Goal: Obtain resource: Download file/media

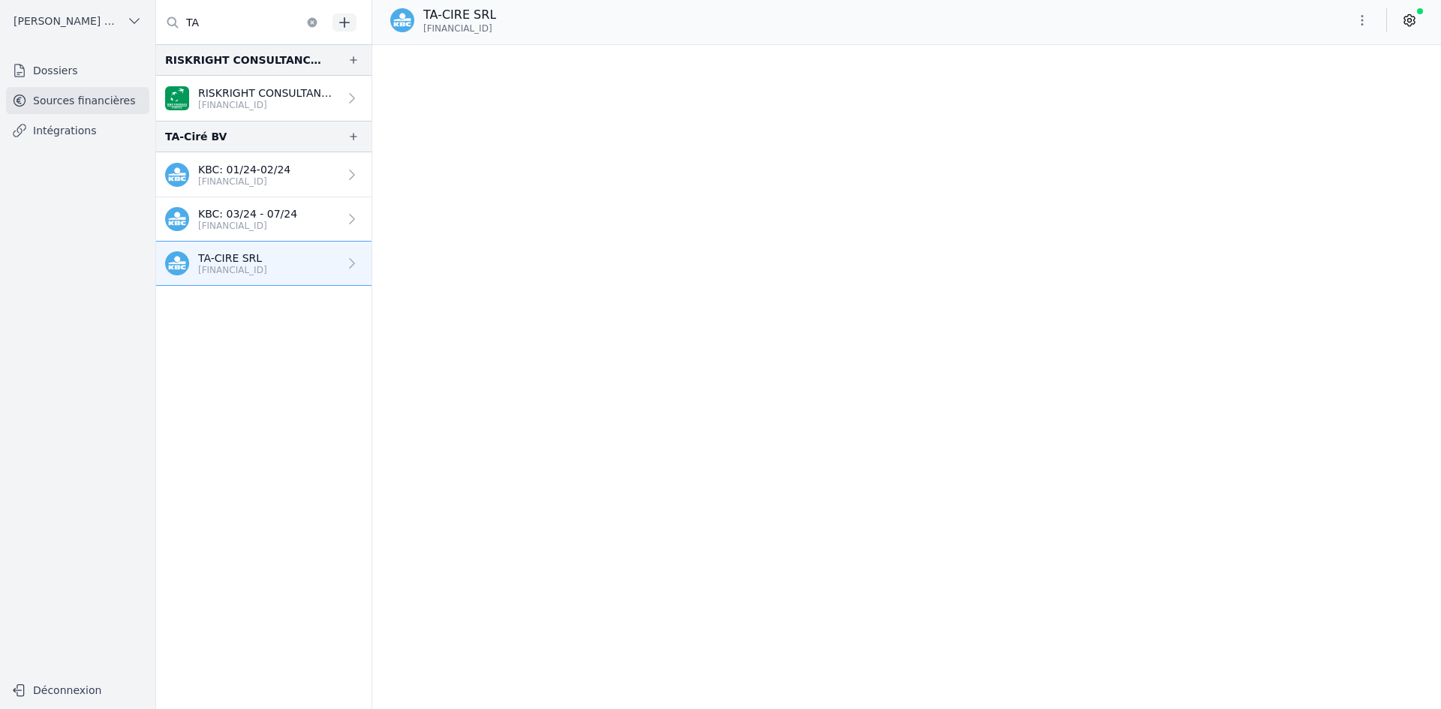
scroll to position [19389, 0]
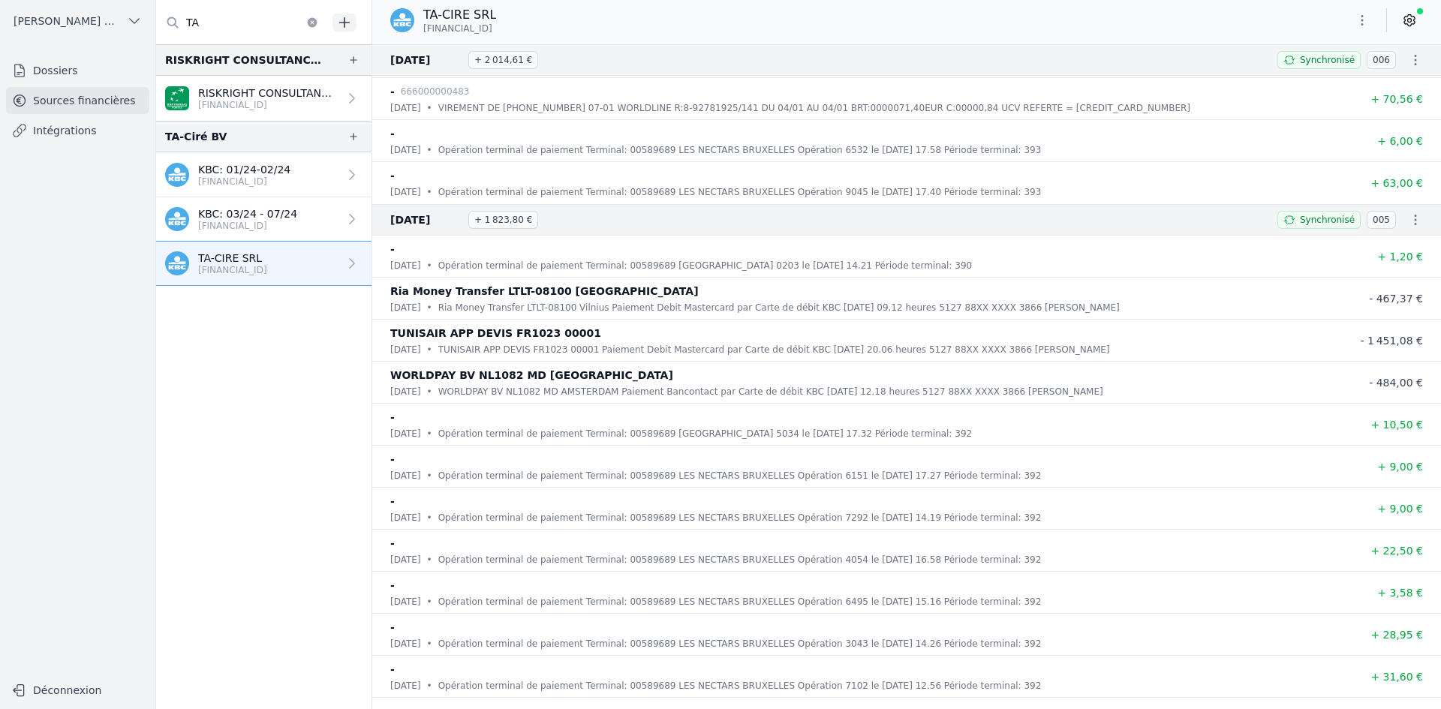
click at [197, 18] on input "TA" at bounding box center [241, 22] width 171 height 27
type input "T"
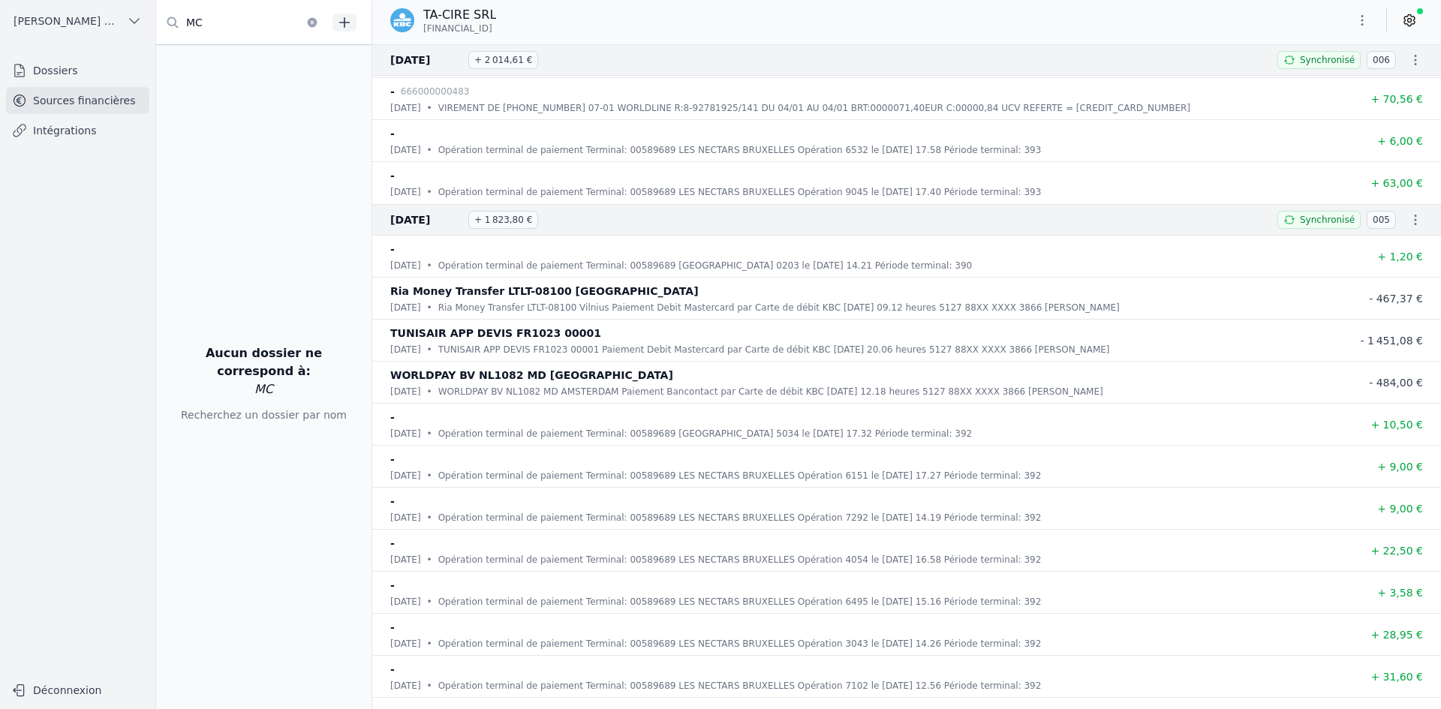
click at [260, 20] on input "MC" at bounding box center [241, 22] width 171 height 27
type input "MC"
click at [179, 21] on icon at bounding box center [172, 22] width 15 height 15
drag, startPoint x: 225, startPoint y: 18, endPoint x: 174, endPoint y: 18, distance: 51.0
click at [174, 18] on div "MC" at bounding box center [241, 22] width 171 height 27
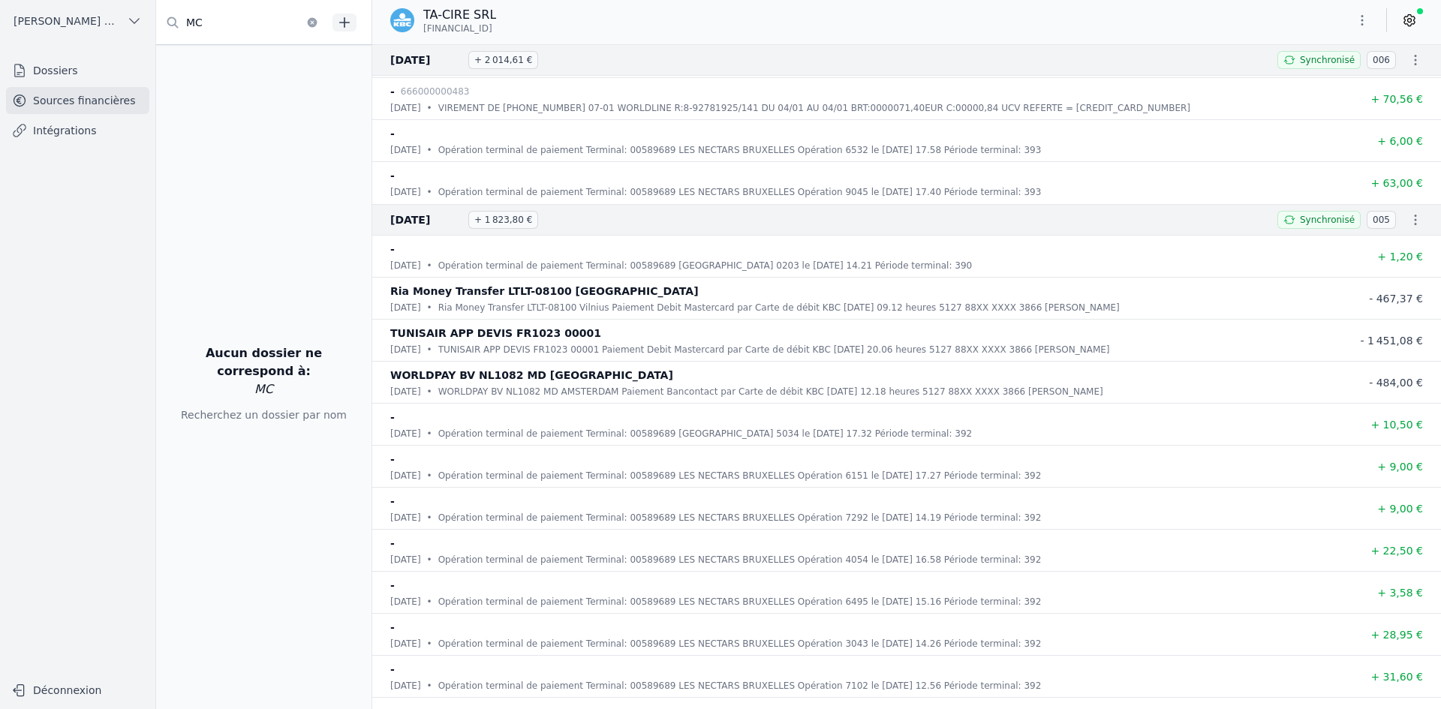
type input "M"
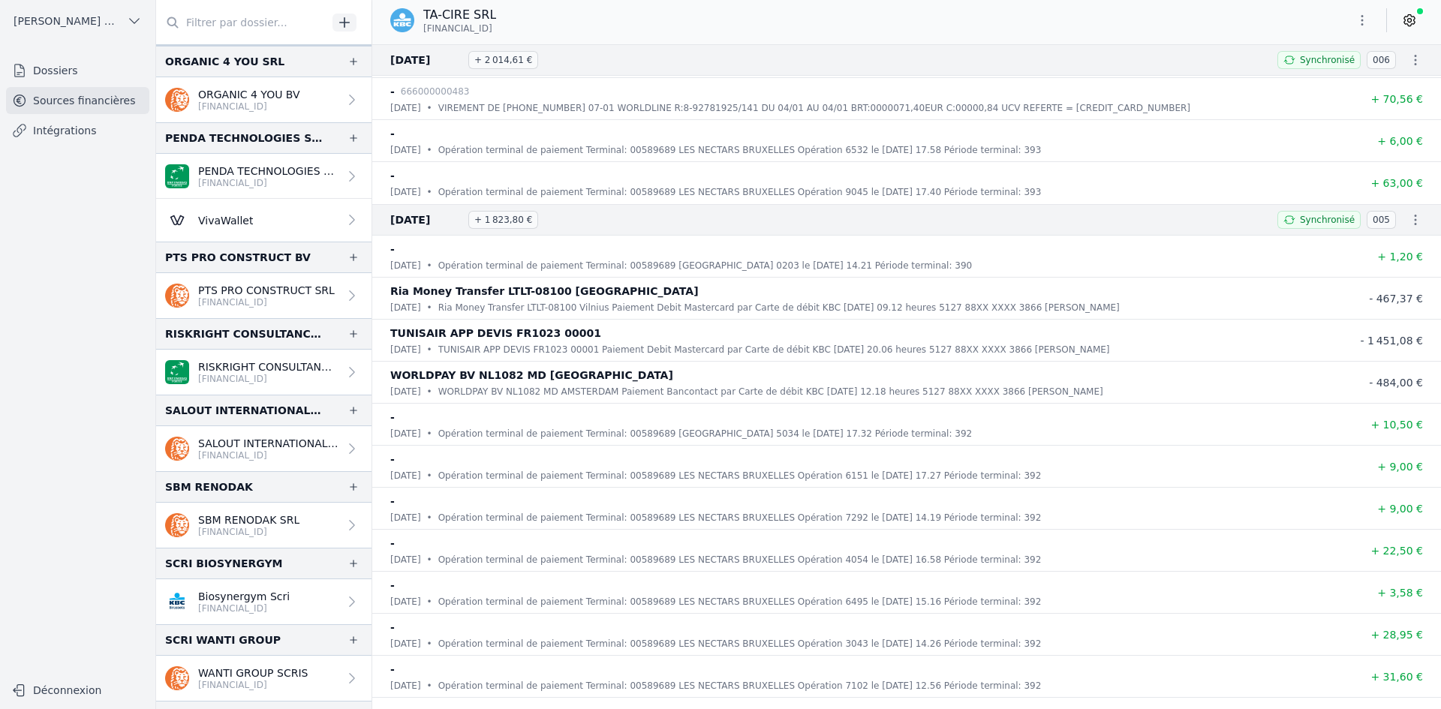
scroll to position [2177, 0]
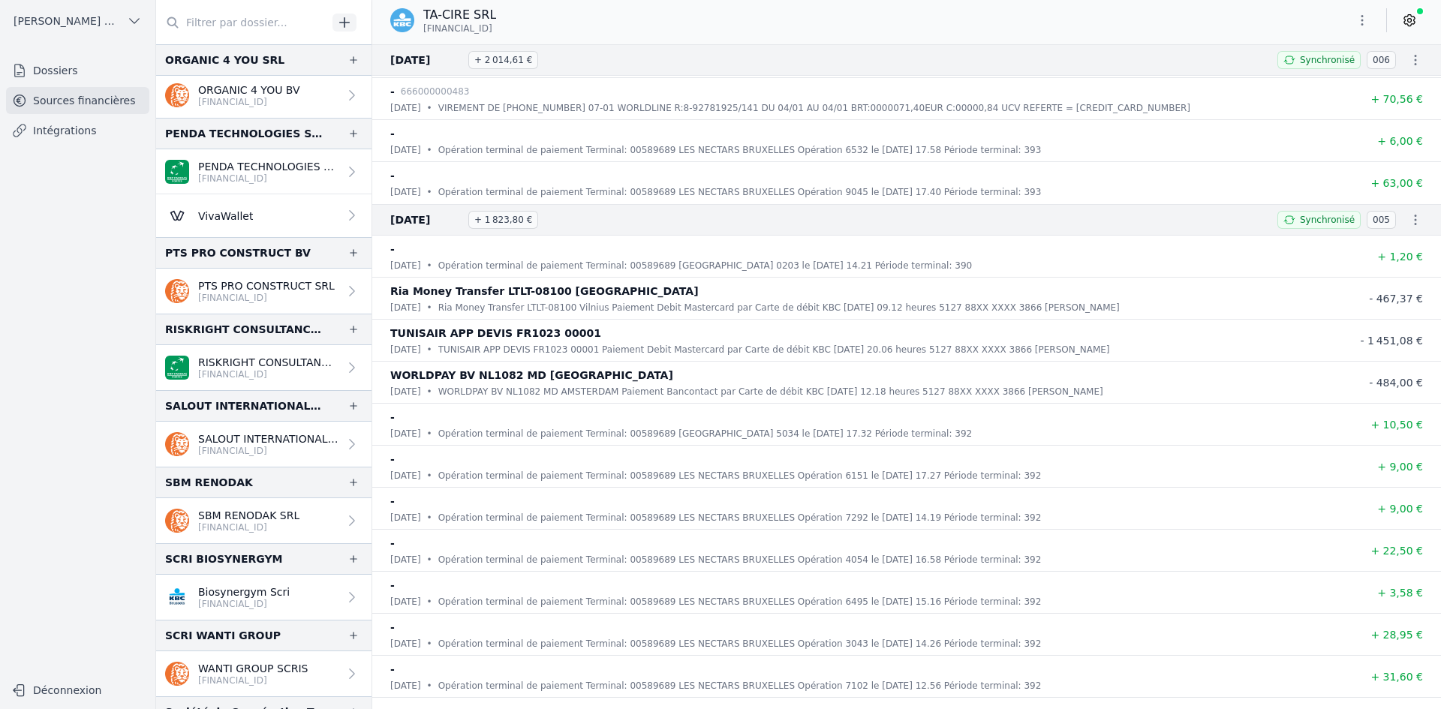
click at [231, 366] on p "RISKRIGHT CONSULTANCY BV" at bounding box center [268, 362] width 140 height 15
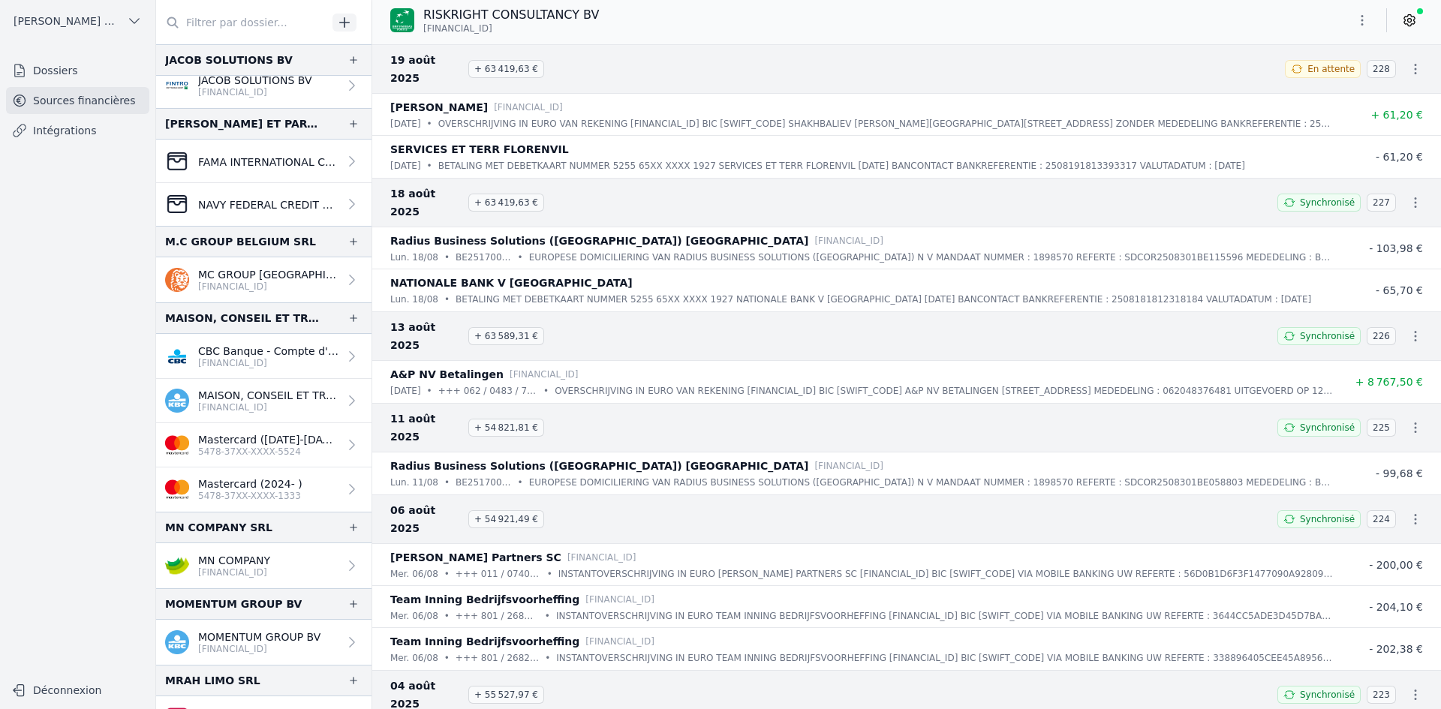
scroll to position [1028, 0]
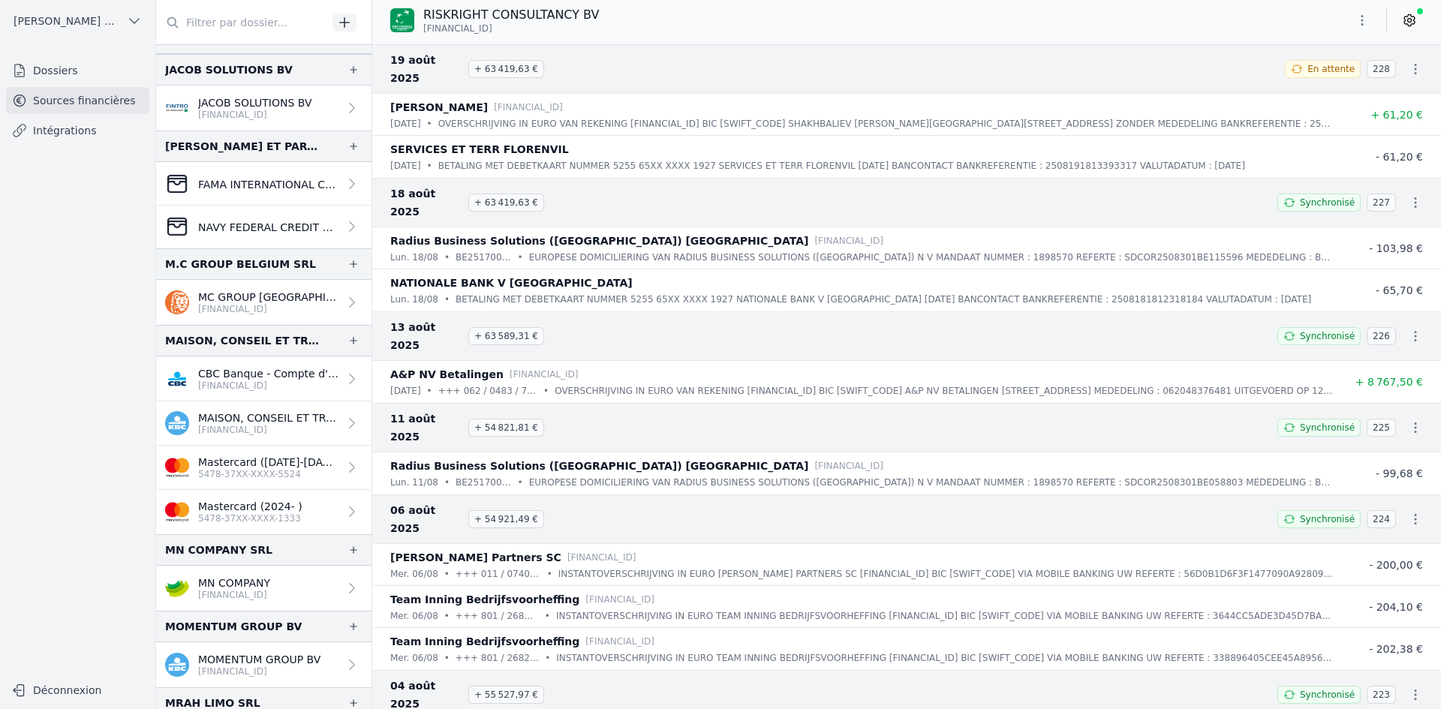
click at [238, 294] on p "MC GROUP [GEOGRAPHIC_DATA] SRL" at bounding box center [268, 297] width 140 height 15
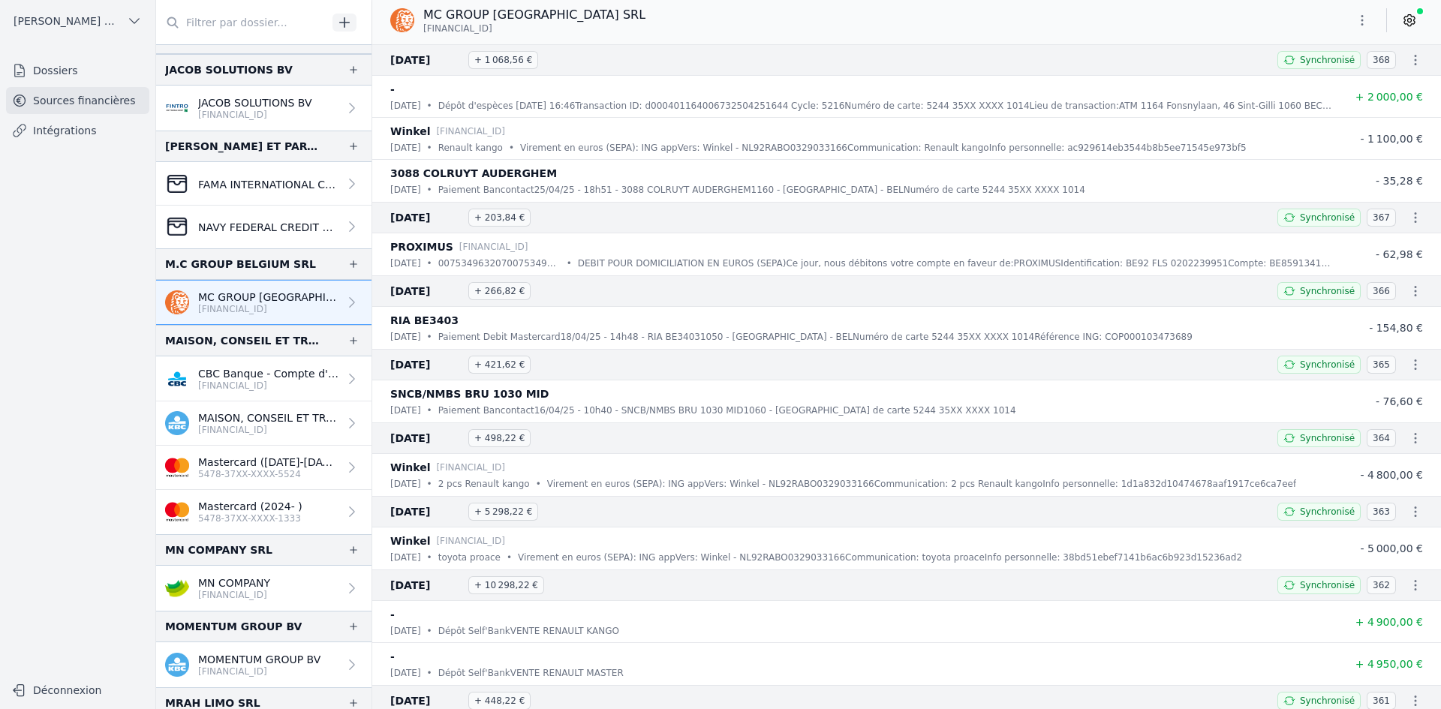
click at [239, 427] on p "[FINANCIAL_ID]" at bounding box center [268, 430] width 140 height 12
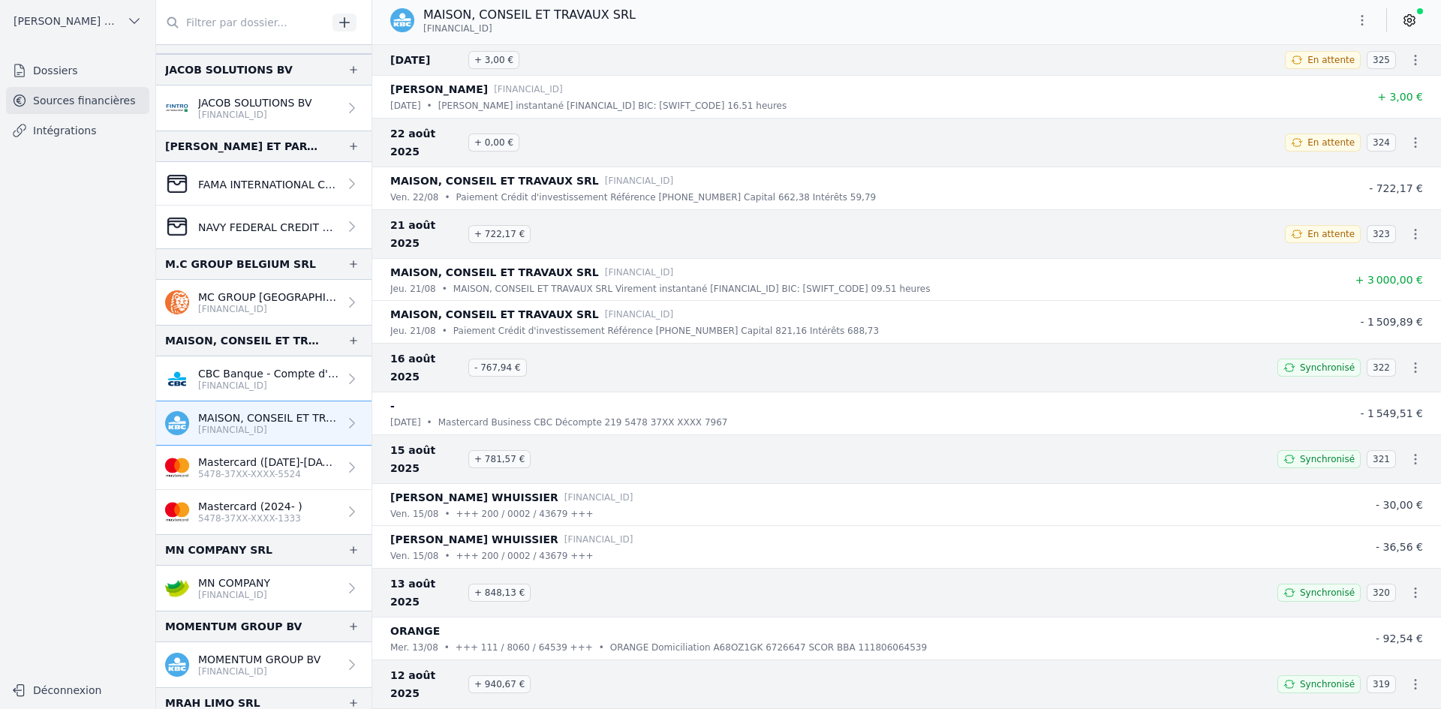
click at [1344, 20] on div "MAISON, CONSEIL ET TRAVAUX SRL [FINANCIAL_ID]" at bounding box center [906, 20] width 1069 height 29
click at [1361, 19] on icon "button" at bounding box center [1362, 20] width 15 height 15
click at [1328, 86] on button "Exporter" at bounding box center [1326, 80] width 108 height 28
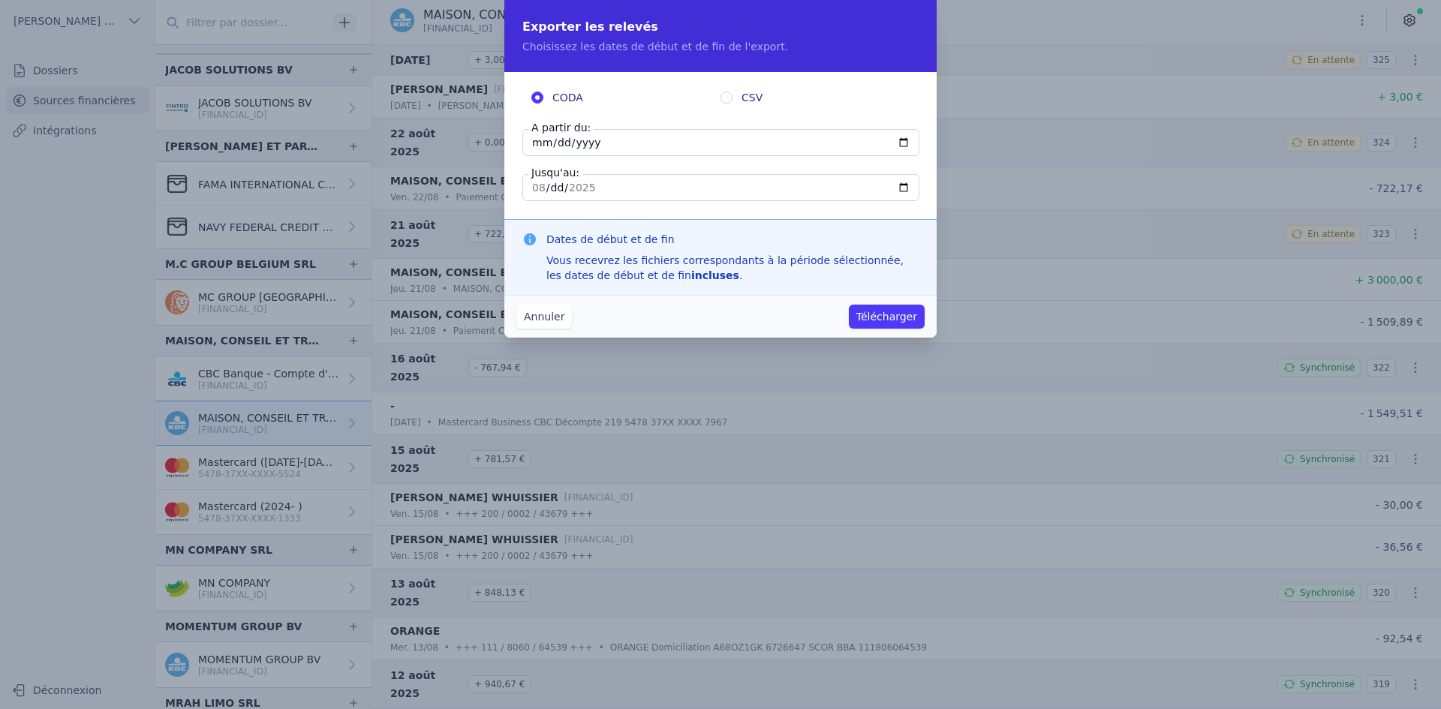
click at [541, 140] on input "[DATE]" at bounding box center [720, 142] width 397 height 27
type input "[DATE]"
click at [895, 315] on button "Télécharger" at bounding box center [887, 317] width 76 height 24
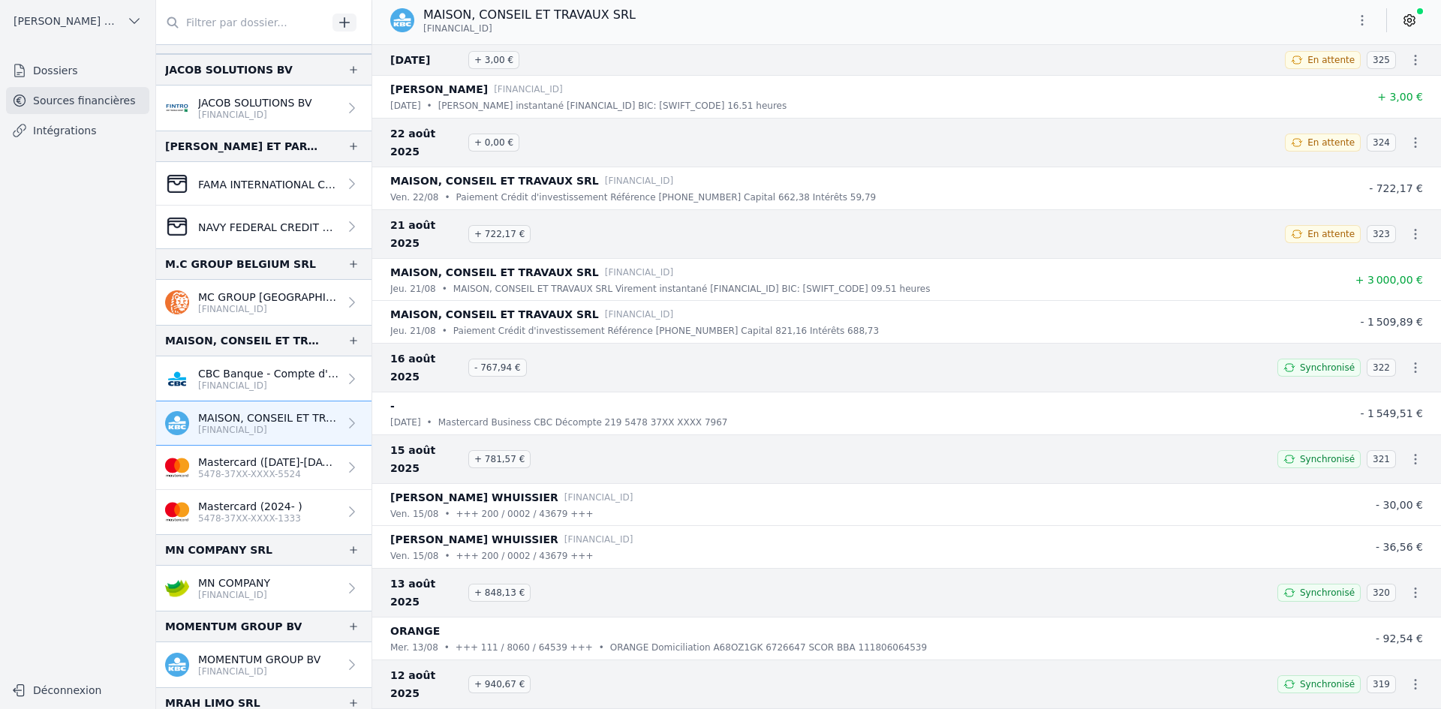
click at [254, 584] on p "MN COMPANY" at bounding box center [234, 583] width 72 height 15
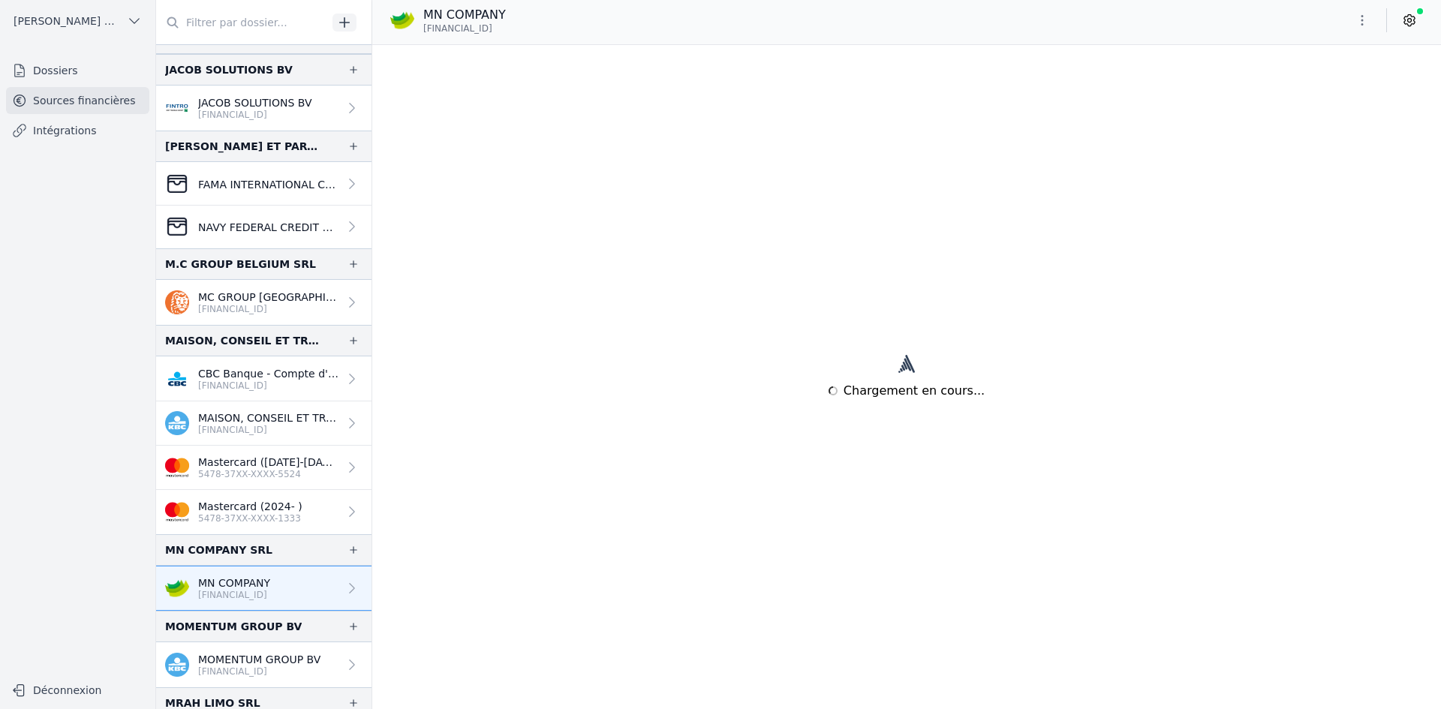
scroll to position [1103, 0]
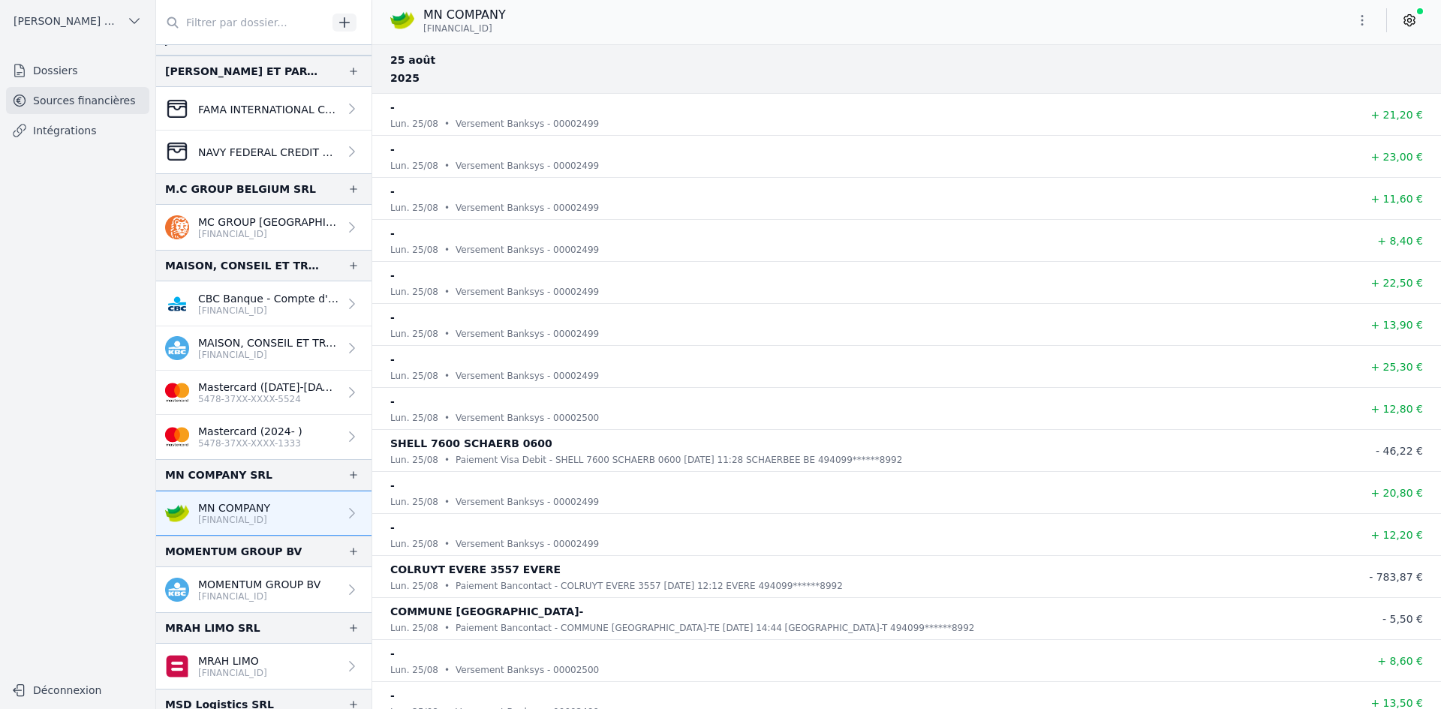
click at [1369, 19] on icon "button" at bounding box center [1362, 20] width 15 height 15
click at [1322, 80] on button "Exporter" at bounding box center [1326, 80] width 108 height 28
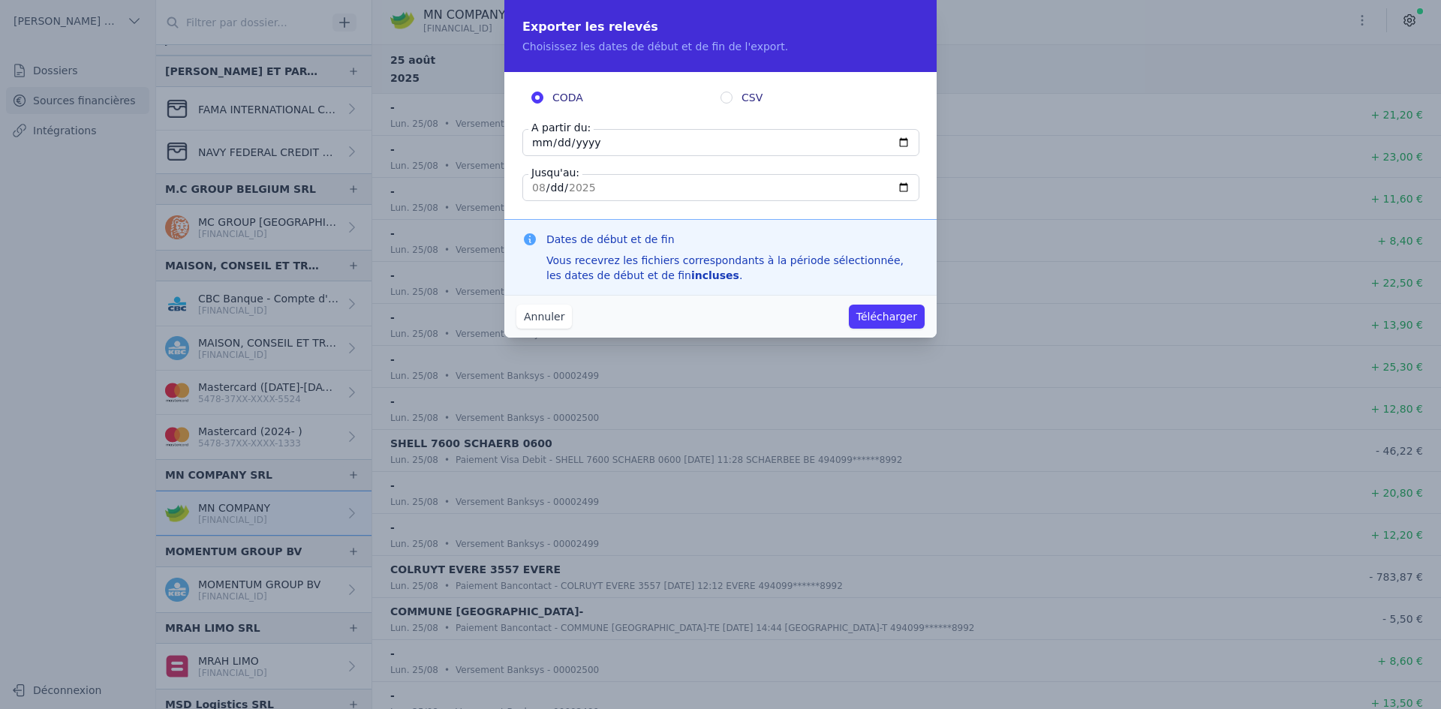
click at [542, 146] on input "[DATE]" at bounding box center [720, 142] width 397 height 27
type input "[DATE]"
click at [879, 321] on button "Télécharger" at bounding box center [887, 317] width 76 height 24
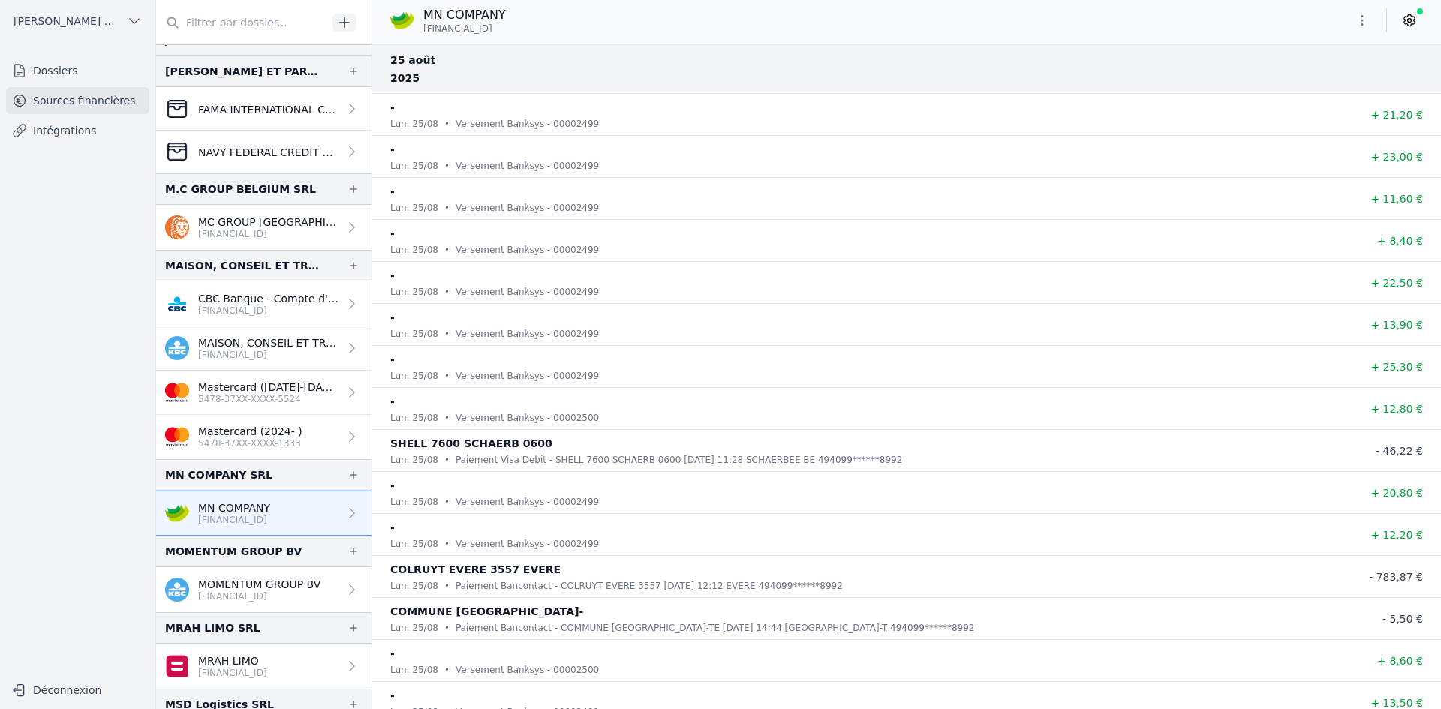
click at [224, 592] on p "[FINANCIAL_ID]" at bounding box center [259, 597] width 122 height 12
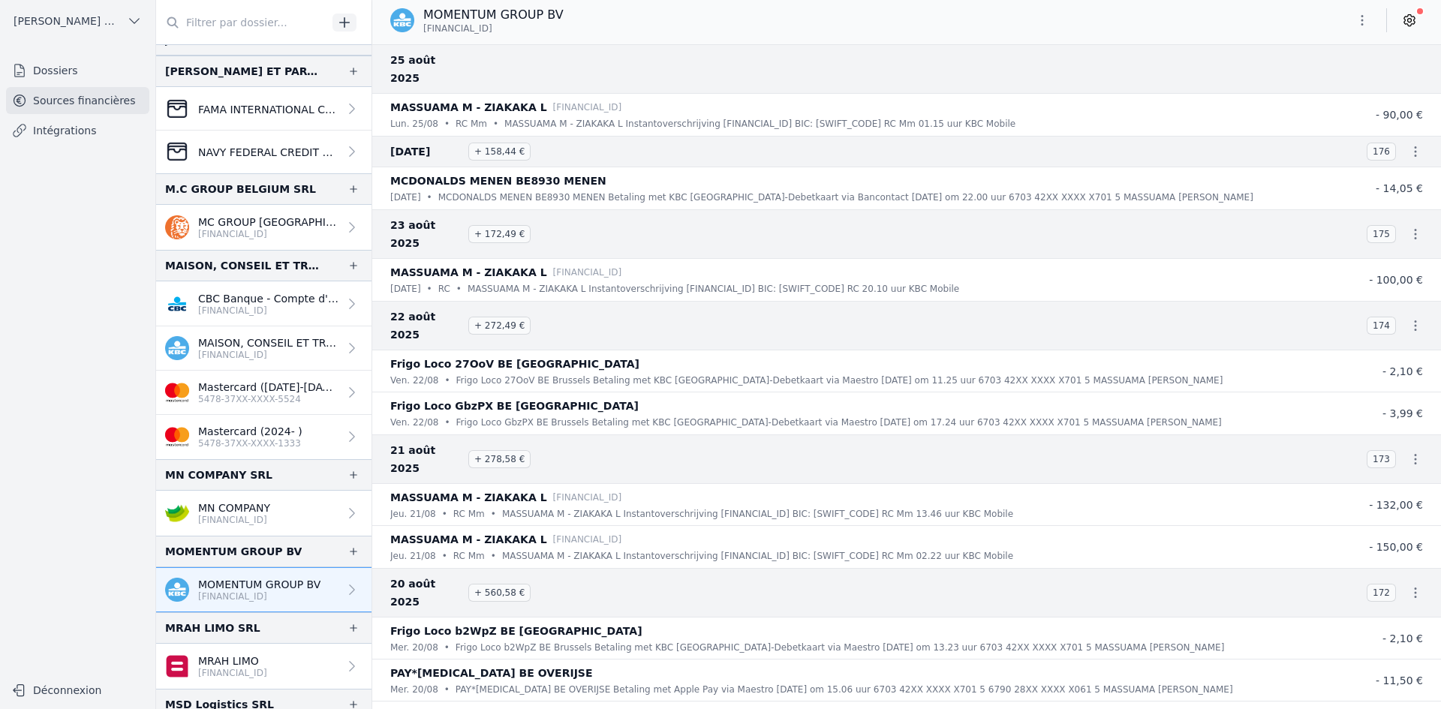
click at [1361, 19] on icon "button" at bounding box center [1362, 20] width 15 height 15
click at [1306, 77] on button "Exporter" at bounding box center [1326, 80] width 108 height 28
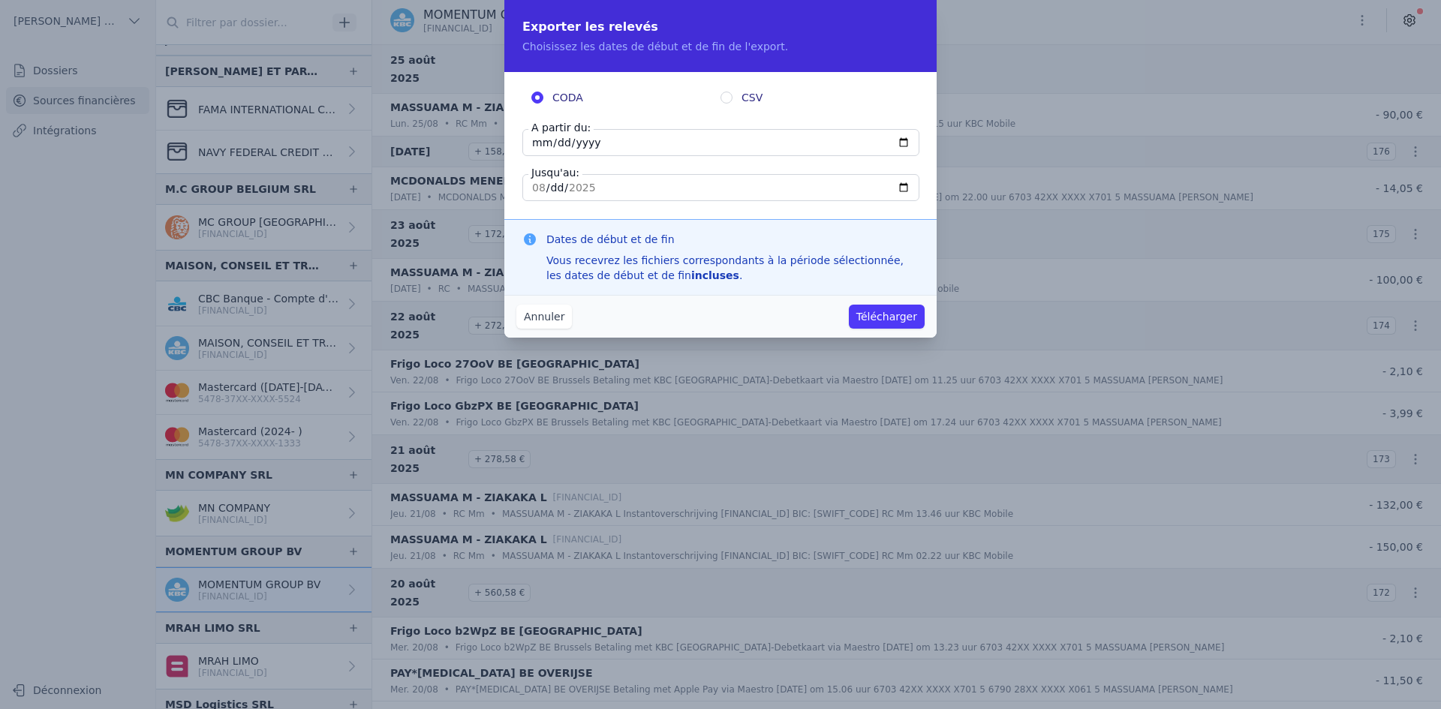
click at [540, 141] on input "[DATE]" at bounding box center [720, 142] width 397 height 27
type input "[DATE]"
click at [877, 306] on button "Télécharger" at bounding box center [887, 317] width 76 height 24
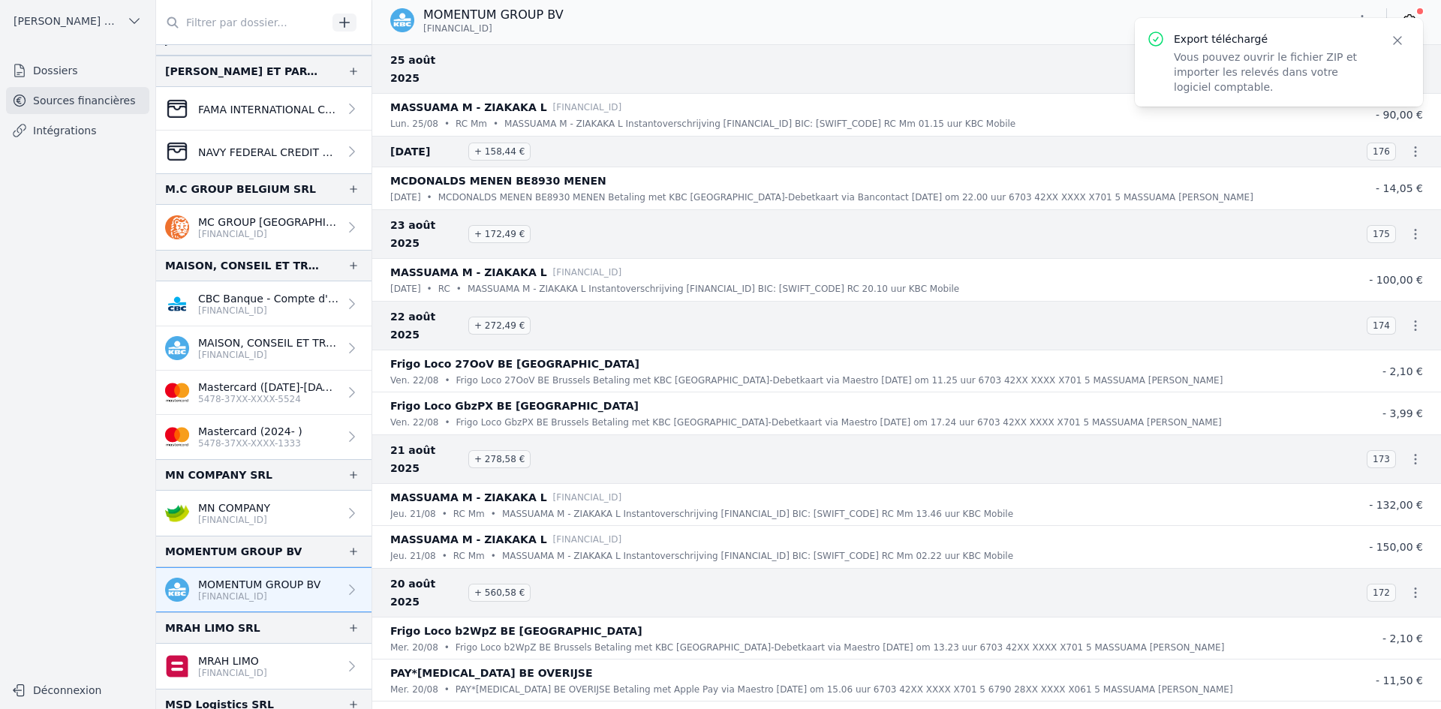
click at [886, 34] on div "MOMENTUM GROUP BV [FINANCIAL_ID]" at bounding box center [906, 20] width 1069 height 29
click at [1398, 44] on icon "button" at bounding box center [1397, 40] width 15 height 15
click at [1356, 23] on icon "button" at bounding box center [1362, 20] width 15 height 15
click at [1302, 74] on button "Exporter" at bounding box center [1326, 80] width 108 height 28
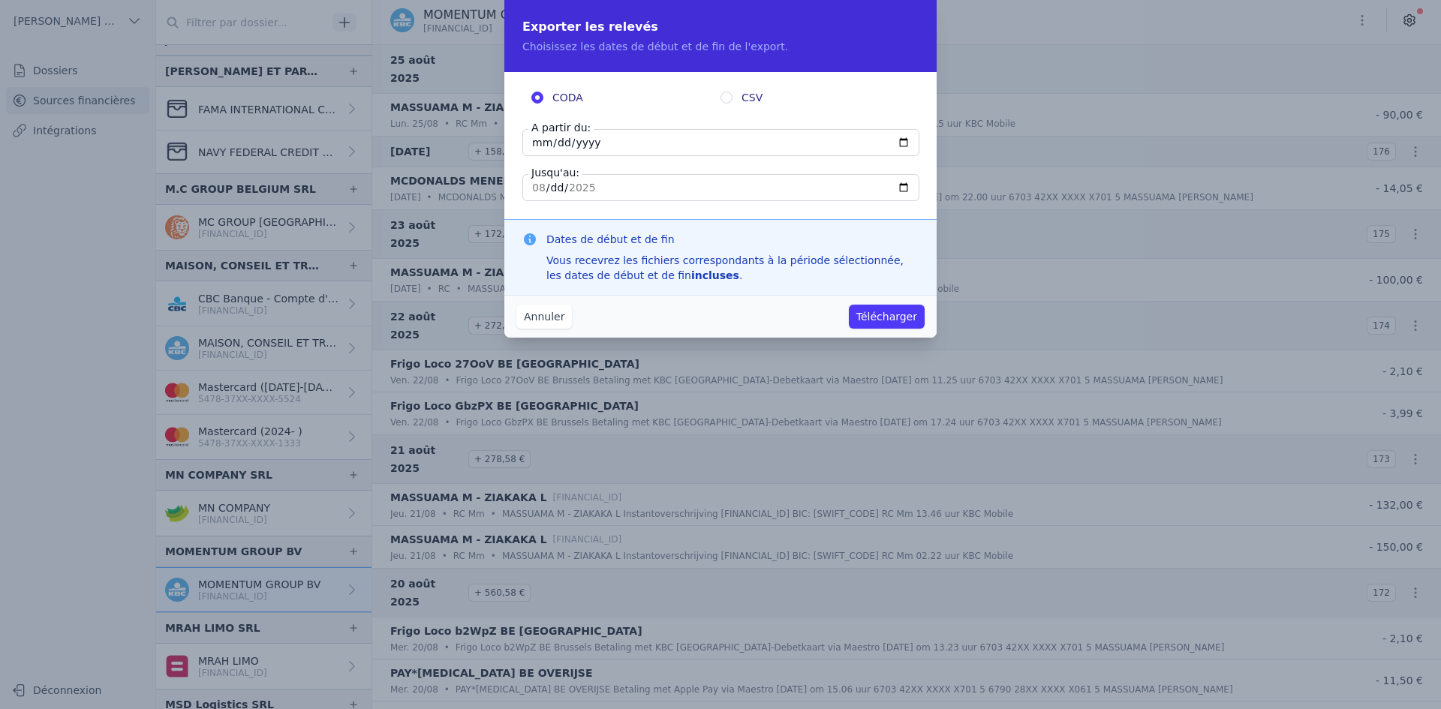
click at [537, 144] on input "[DATE]" at bounding box center [720, 142] width 397 height 27
type input "[DATE]"
click at [543, 189] on input "[DATE]" at bounding box center [720, 187] width 397 height 27
type input "[DATE]"
click at [866, 315] on button "Télécharger" at bounding box center [887, 317] width 76 height 24
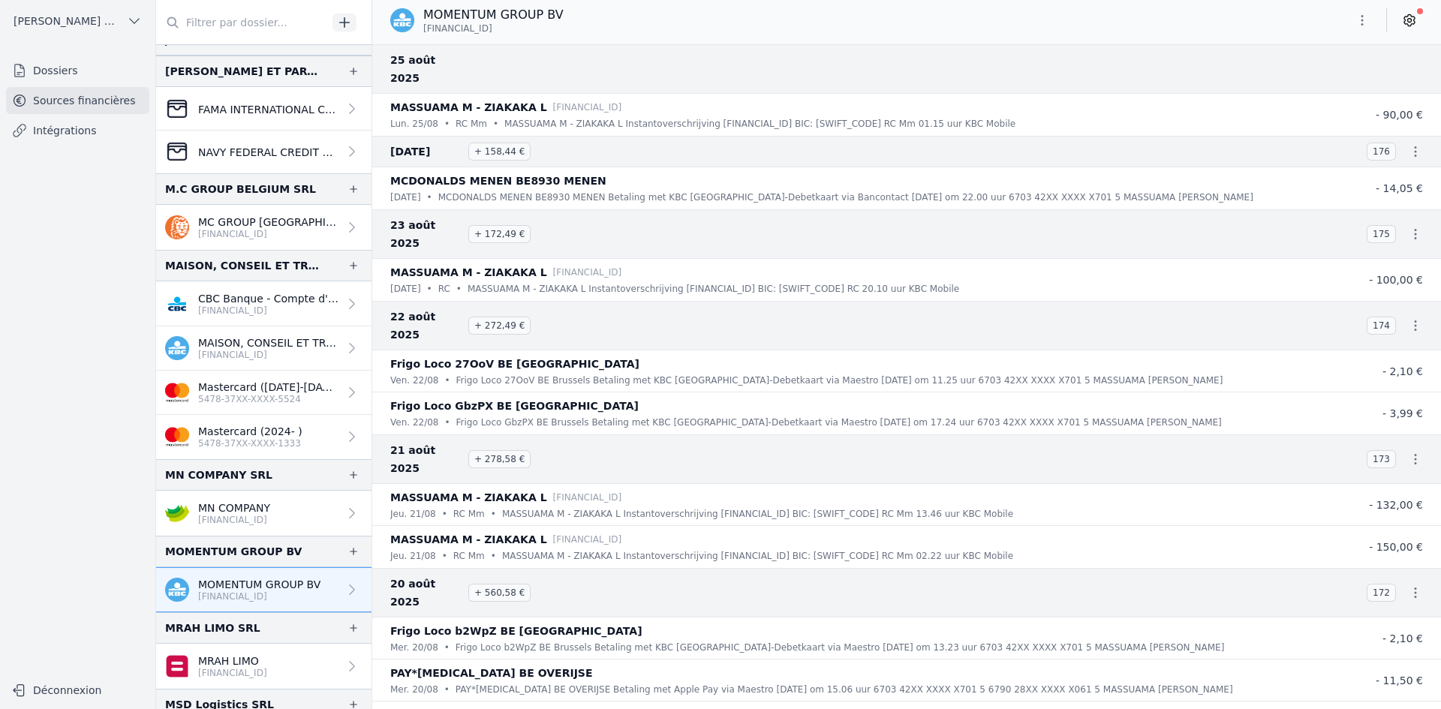
scroll to position [1178, 0]
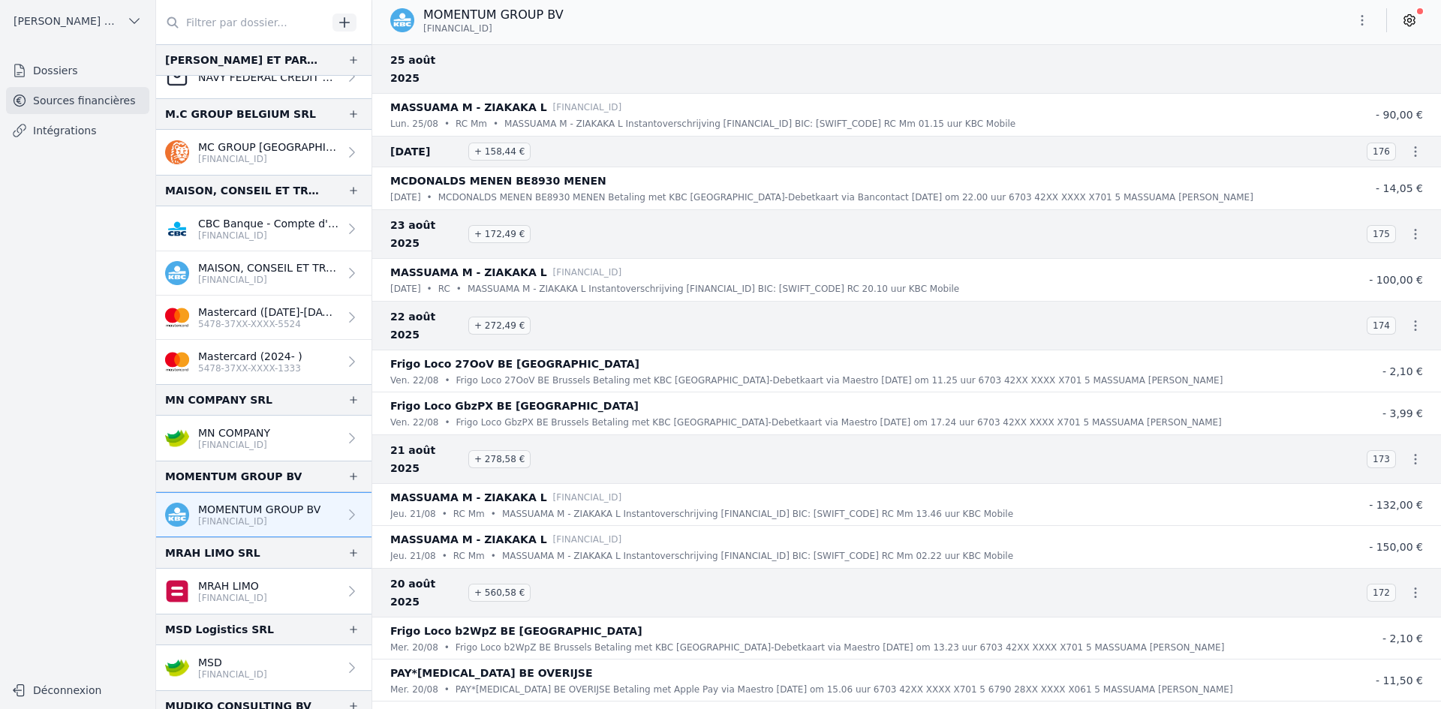
click at [257, 588] on p "MRAH LIMO" at bounding box center [232, 586] width 69 height 15
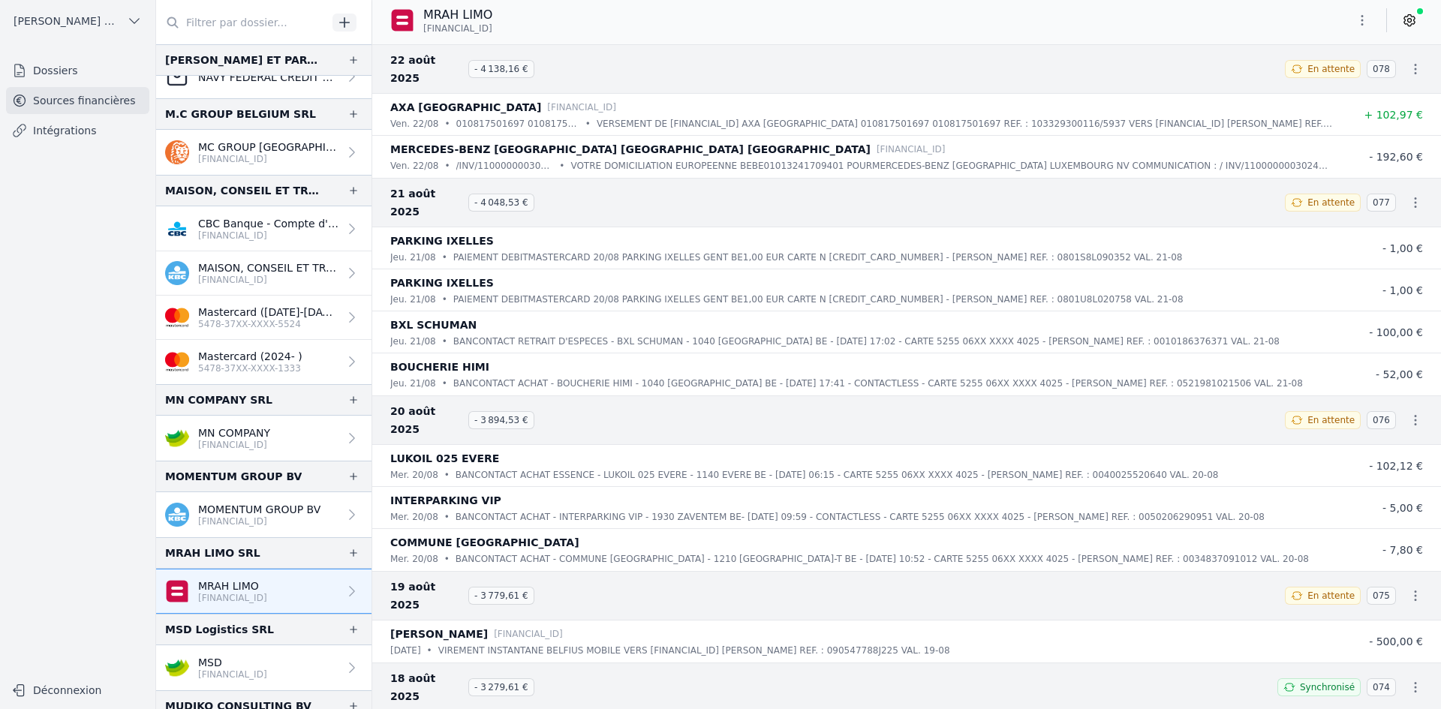
scroll to position [1254, 0]
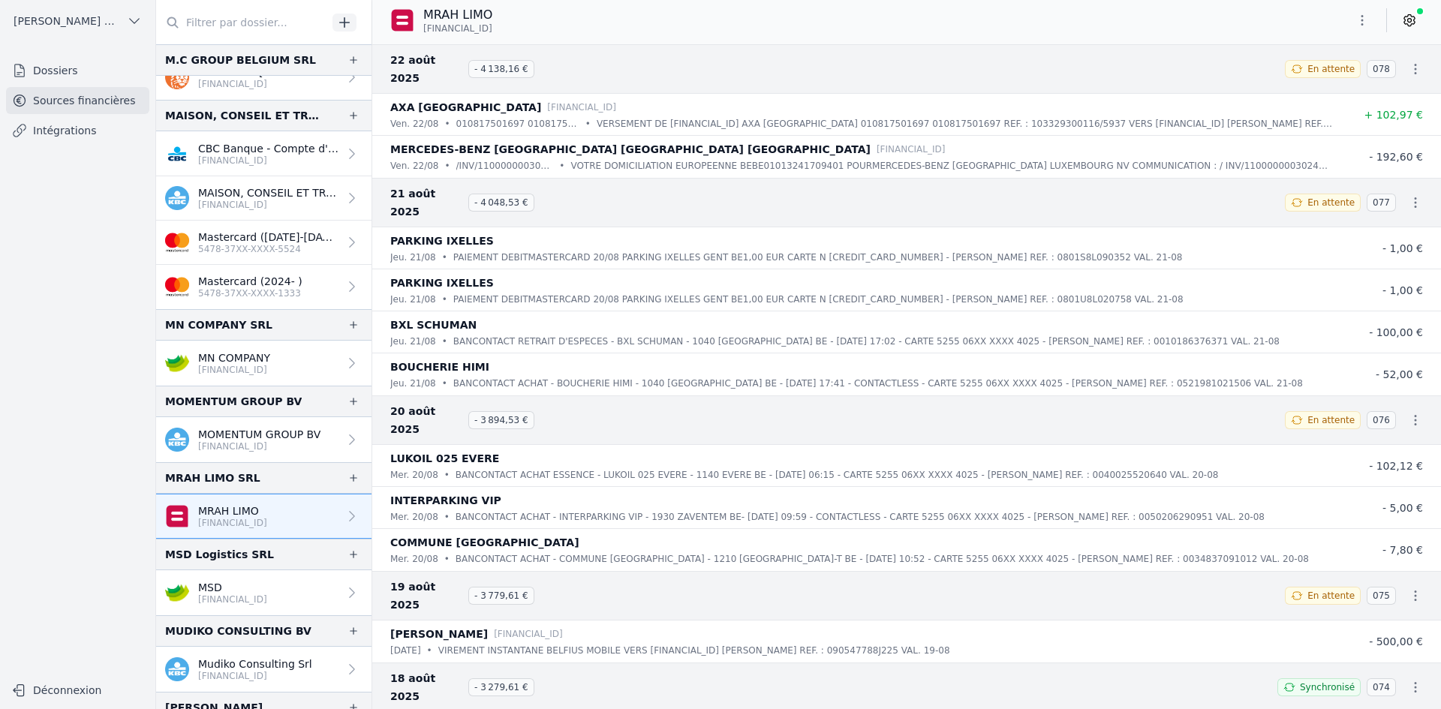
click at [208, 581] on p "MSD" at bounding box center [232, 587] width 69 height 15
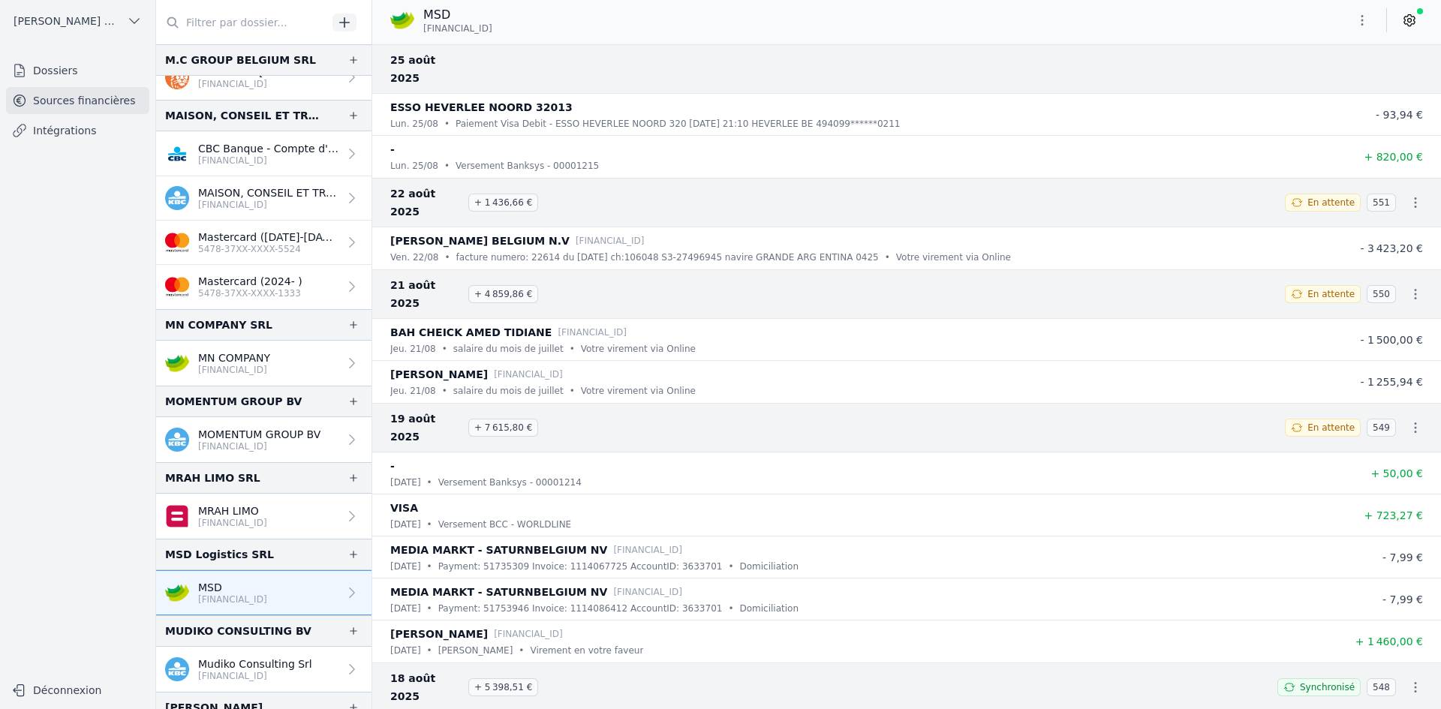
click at [1354, 23] on button "button" at bounding box center [1362, 20] width 30 height 24
click at [1327, 83] on button "Exporter" at bounding box center [1326, 80] width 108 height 28
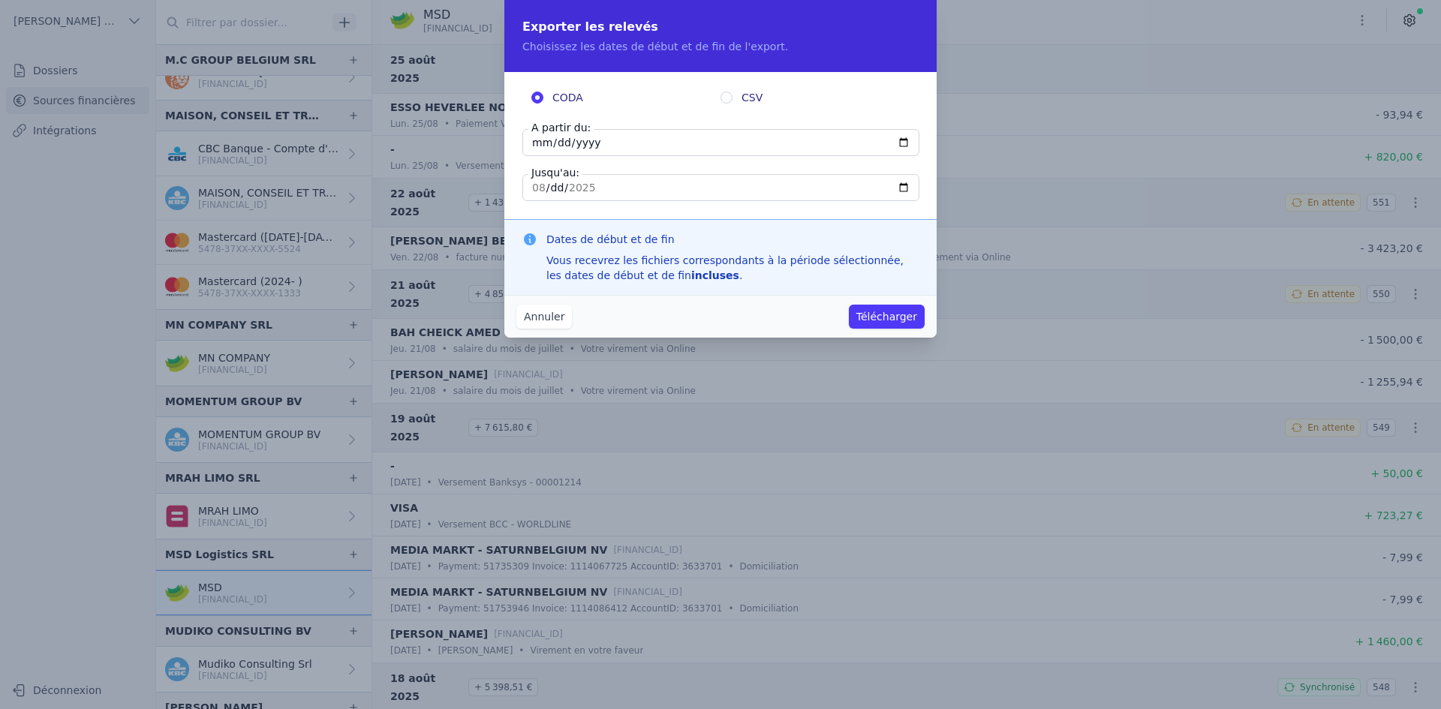
click at [537, 186] on input "[DATE]" at bounding box center [720, 187] width 397 height 27
type input "[DATE]"
click at [533, 149] on input "[DATE]" at bounding box center [720, 142] width 397 height 27
type input "[DATE]"
click at [881, 317] on button "Télécharger" at bounding box center [887, 317] width 76 height 24
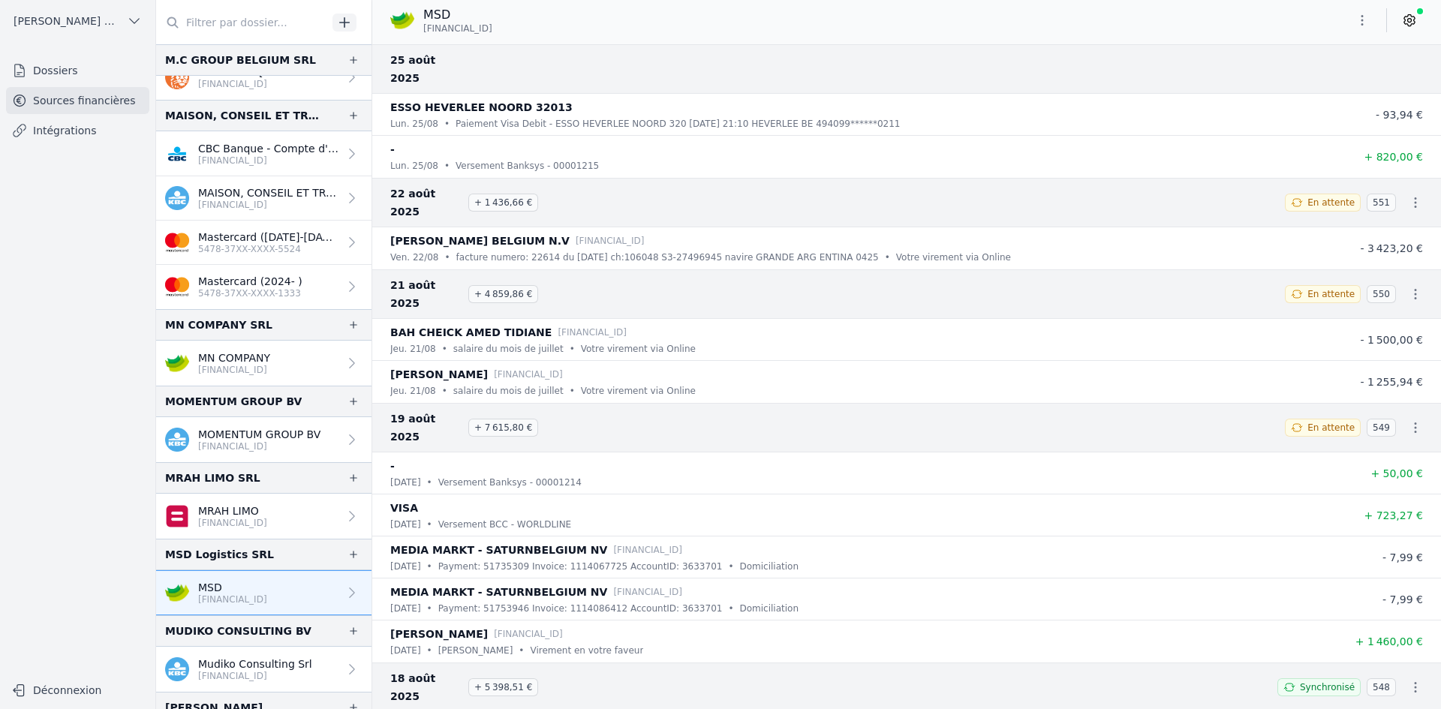
click at [218, 661] on p "Mudiko Consulting Srl" at bounding box center [255, 664] width 114 height 15
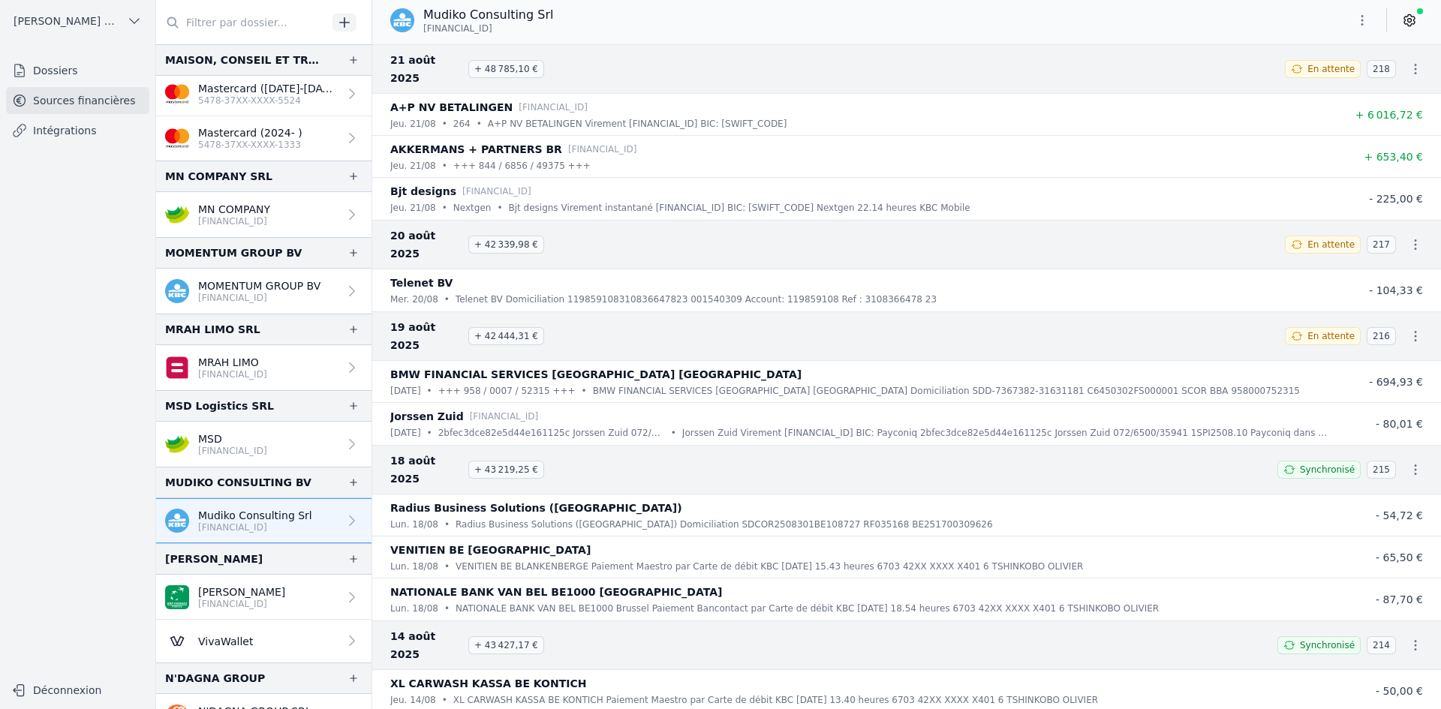
scroll to position [1404, 0]
click at [221, 598] on p "[FINANCIAL_ID]" at bounding box center [241, 603] width 87 height 12
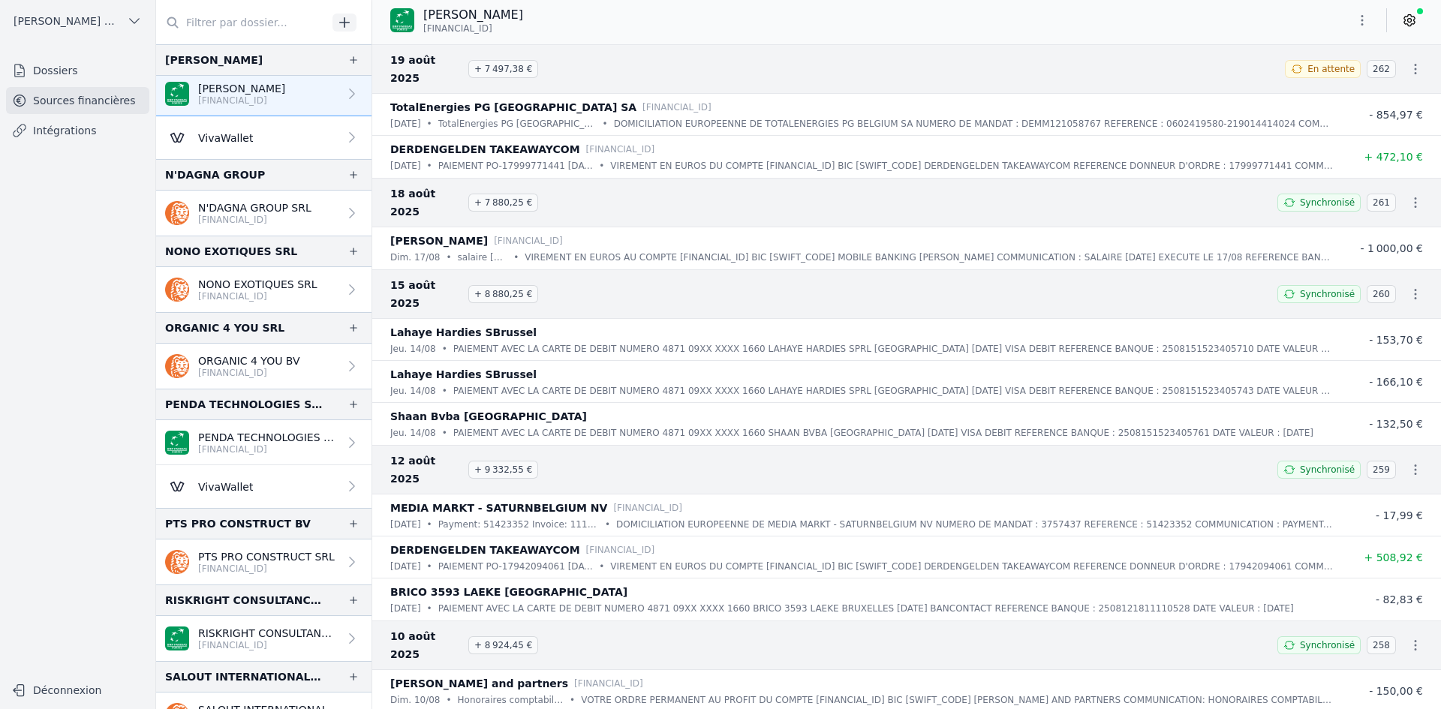
scroll to position [1929, 0]
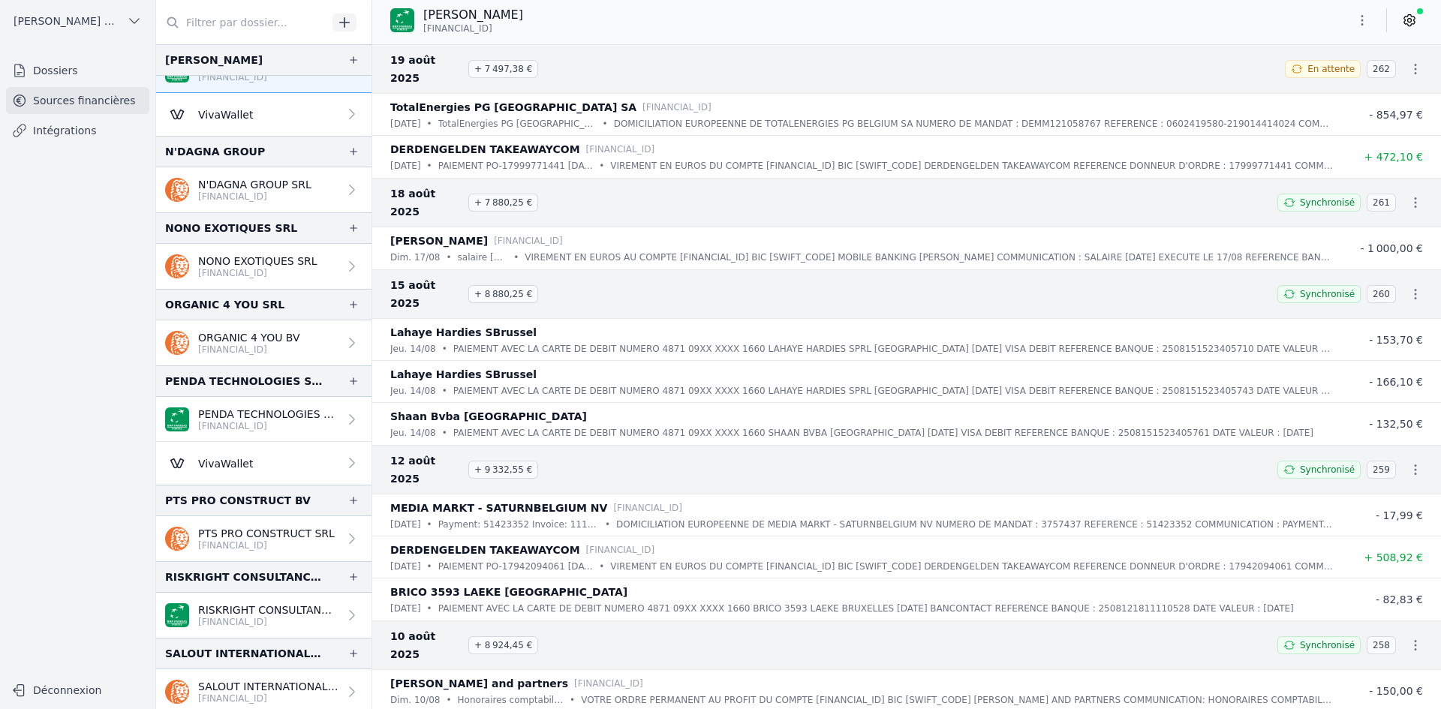
click at [265, 534] on p "PTS PRO CONSTRUCT SRL" at bounding box center [266, 533] width 137 height 15
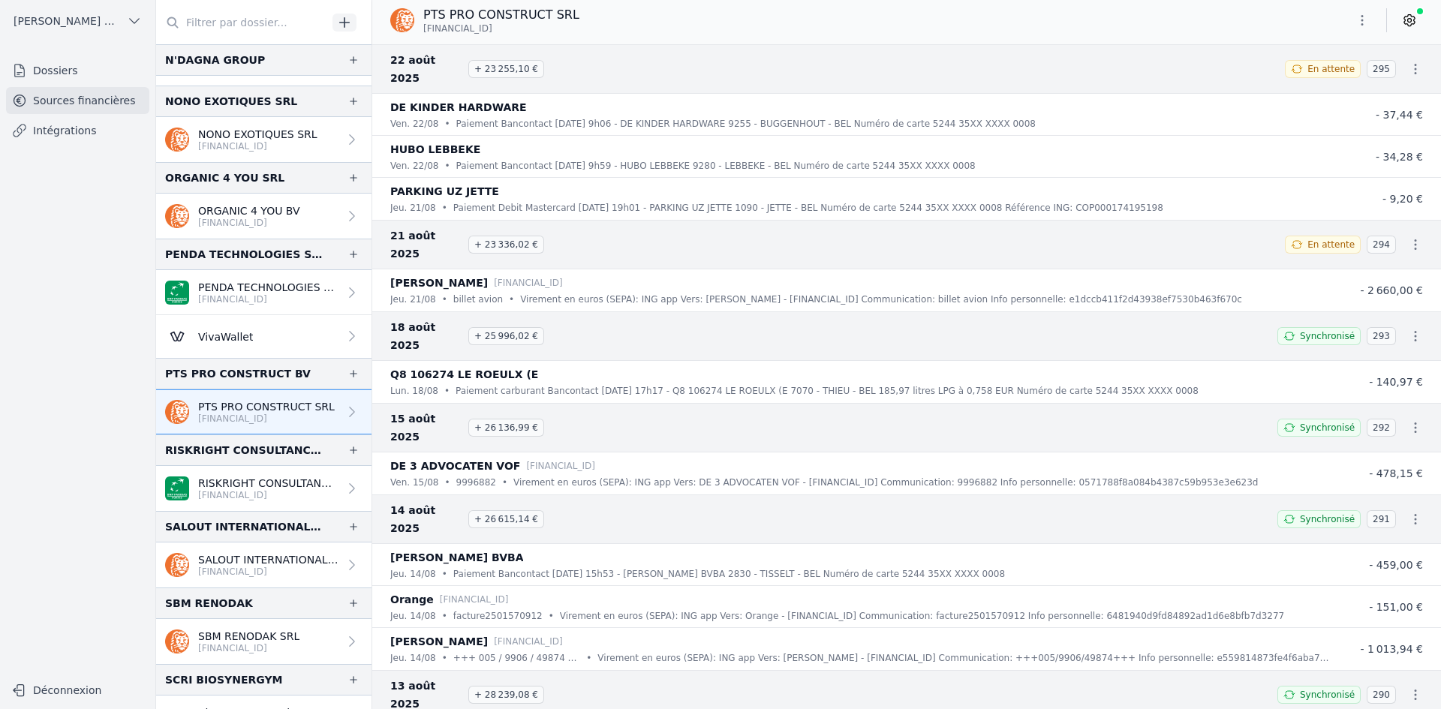
scroll to position [2079, 0]
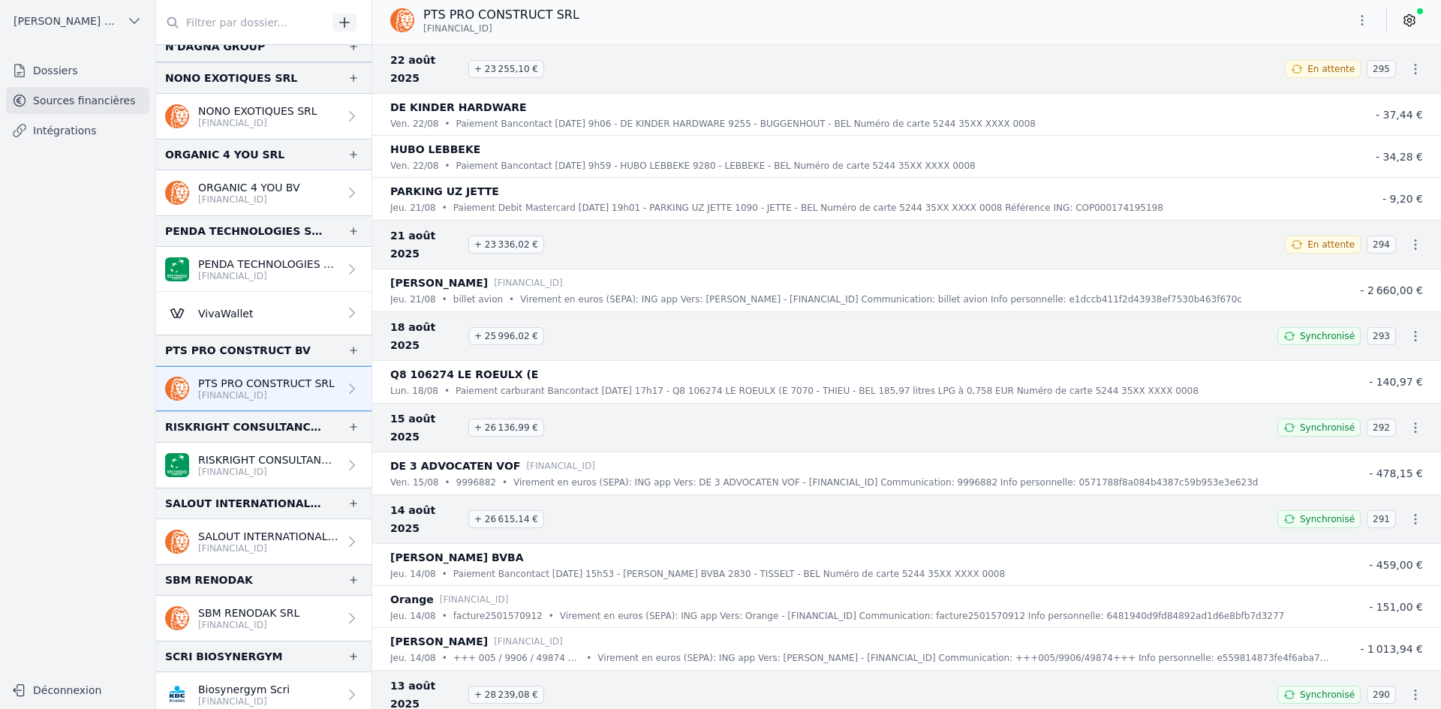
click at [260, 462] on p "RISKRIGHT CONSULTANCY BV" at bounding box center [268, 460] width 140 height 15
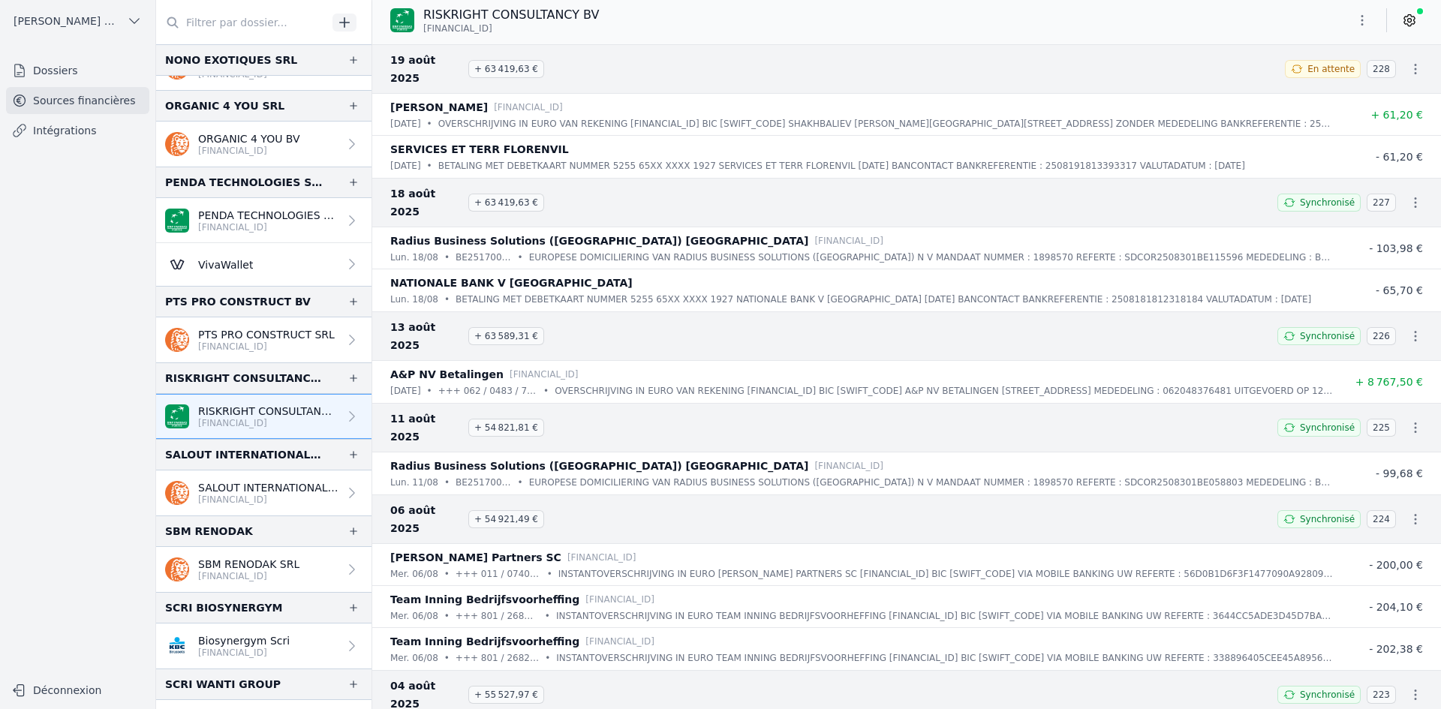
scroll to position [2154, 0]
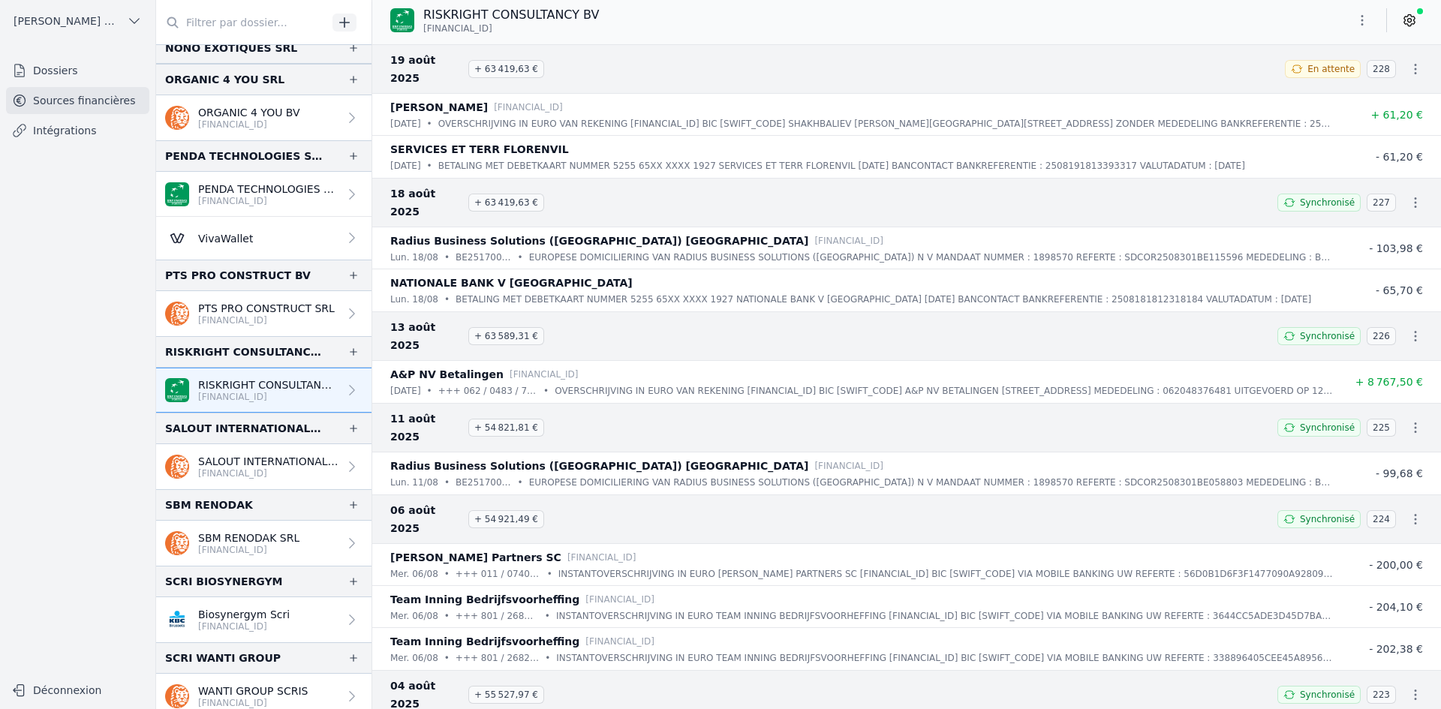
click at [260, 469] on p "[FINANCIAL_ID]" at bounding box center [268, 474] width 140 height 12
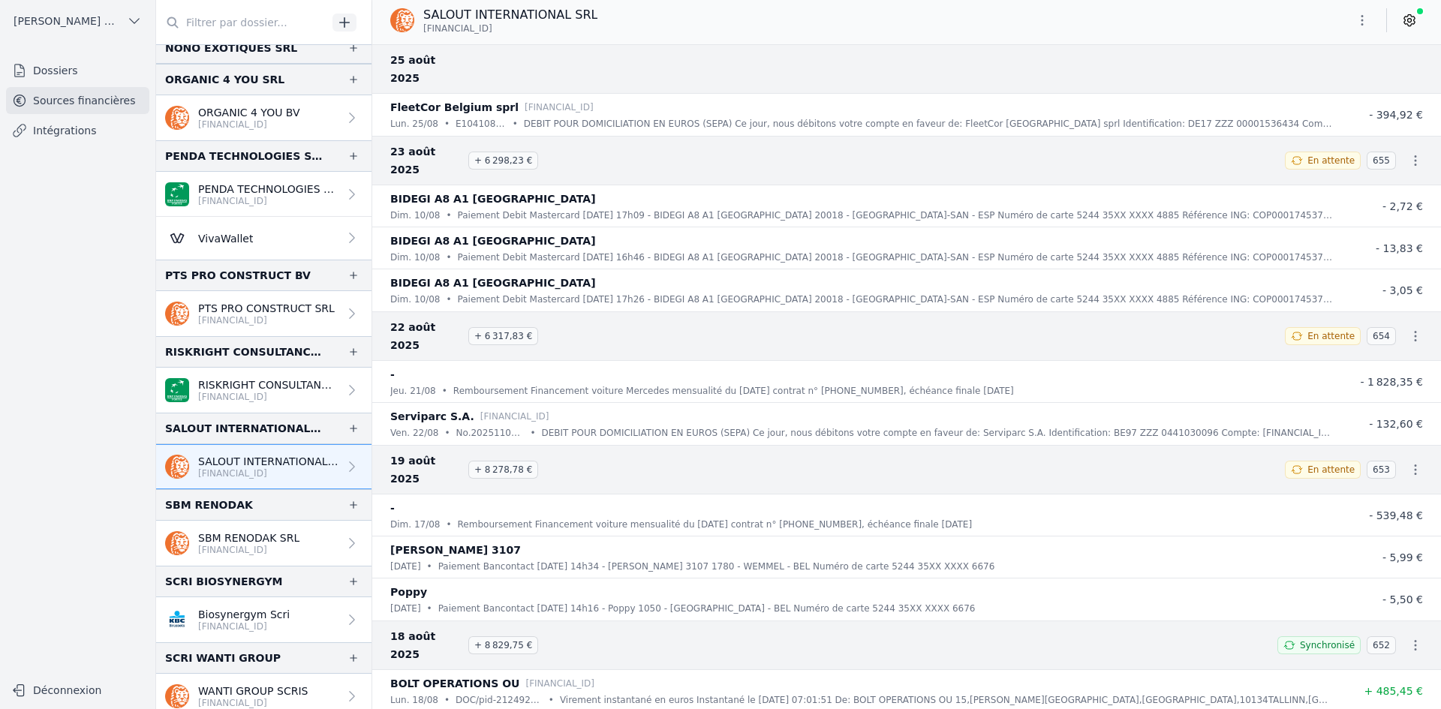
click at [248, 554] on p "[FINANCIAL_ID]" at bounding box center [248, 550] width 101 height 12
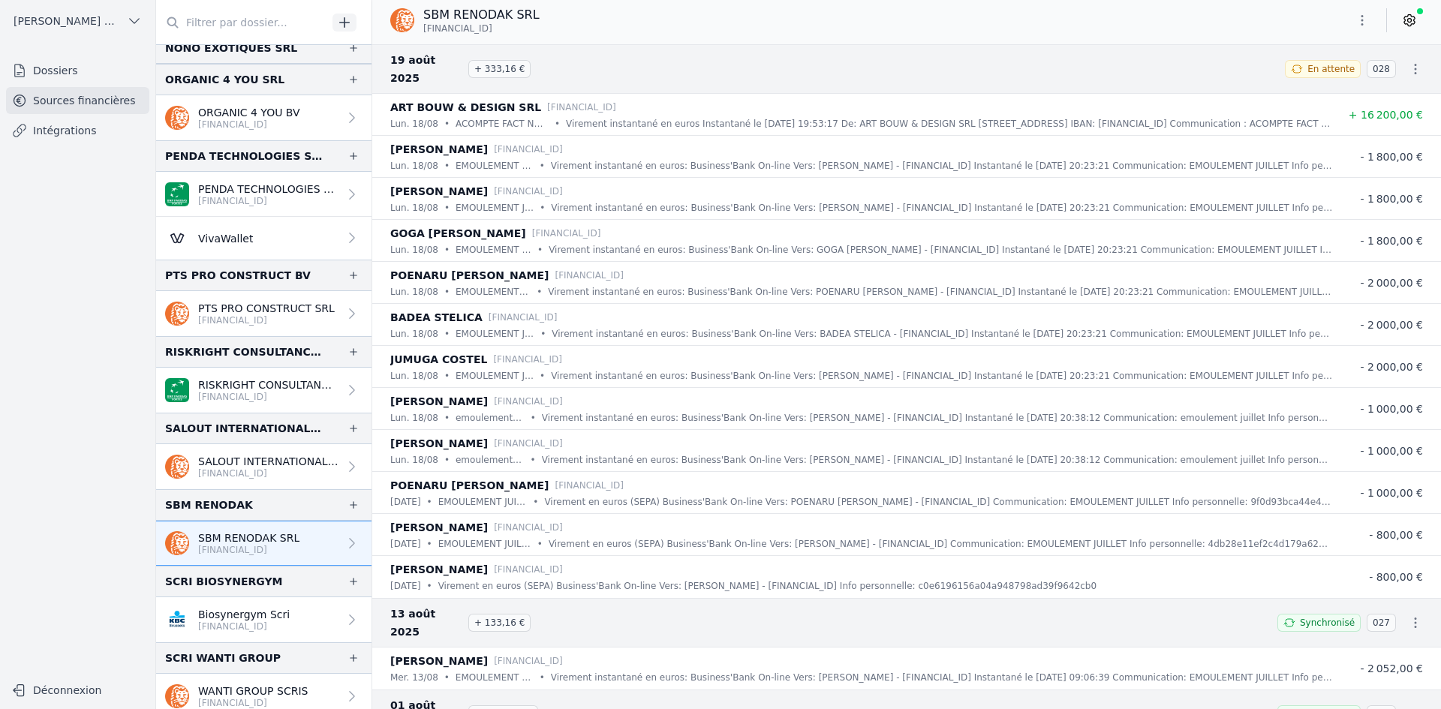
scroll to position [2229, 0]
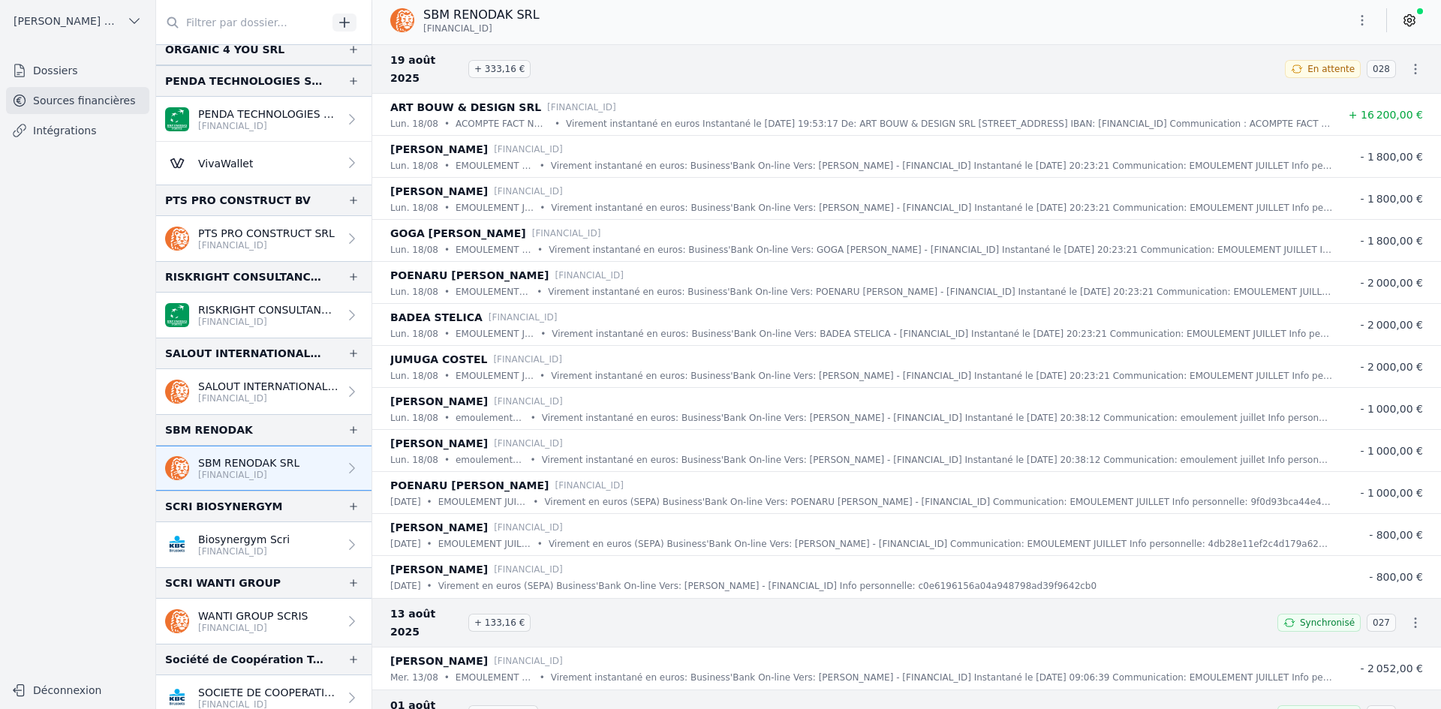
click at [218, 607] on link "WANTI GROUP SCRIS [FINANCIAL_ID]" at bounding box center [263, 621] width 215 height 45
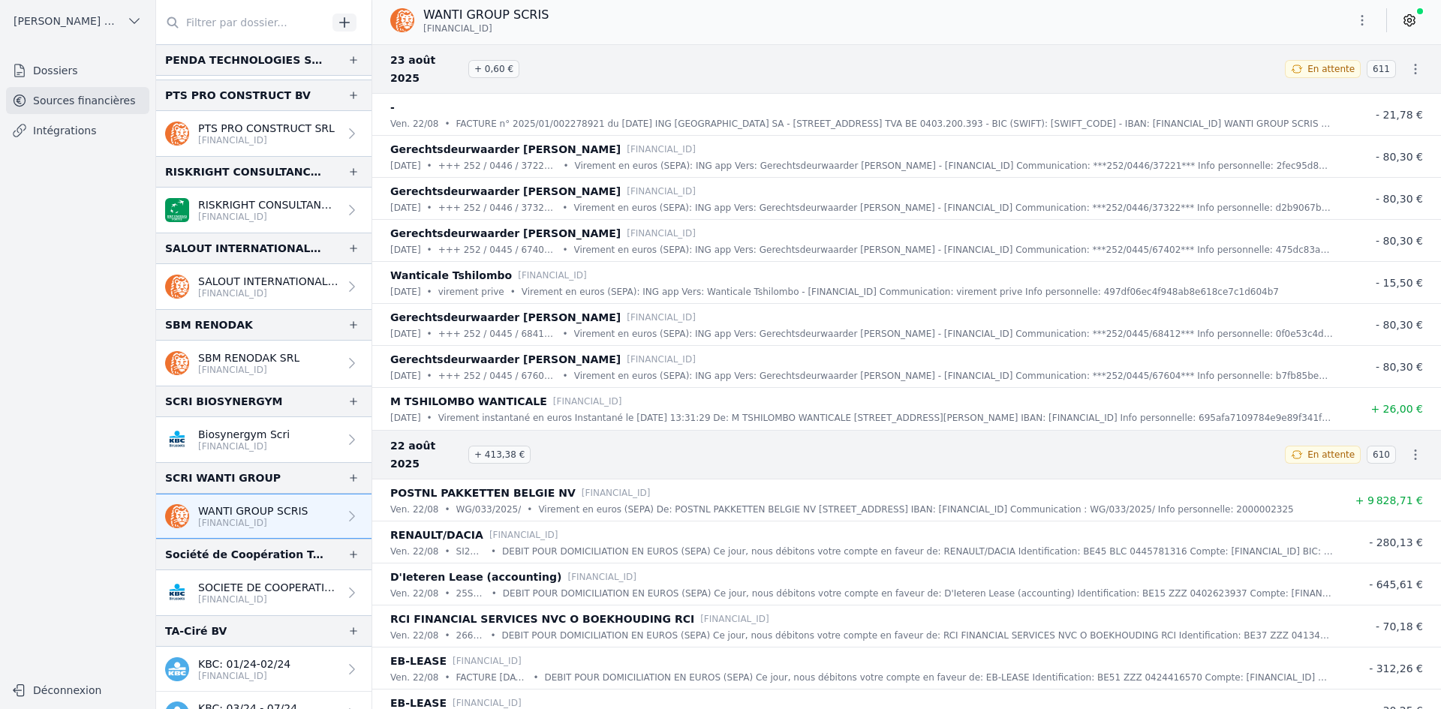
scroll to position [2379, 0]
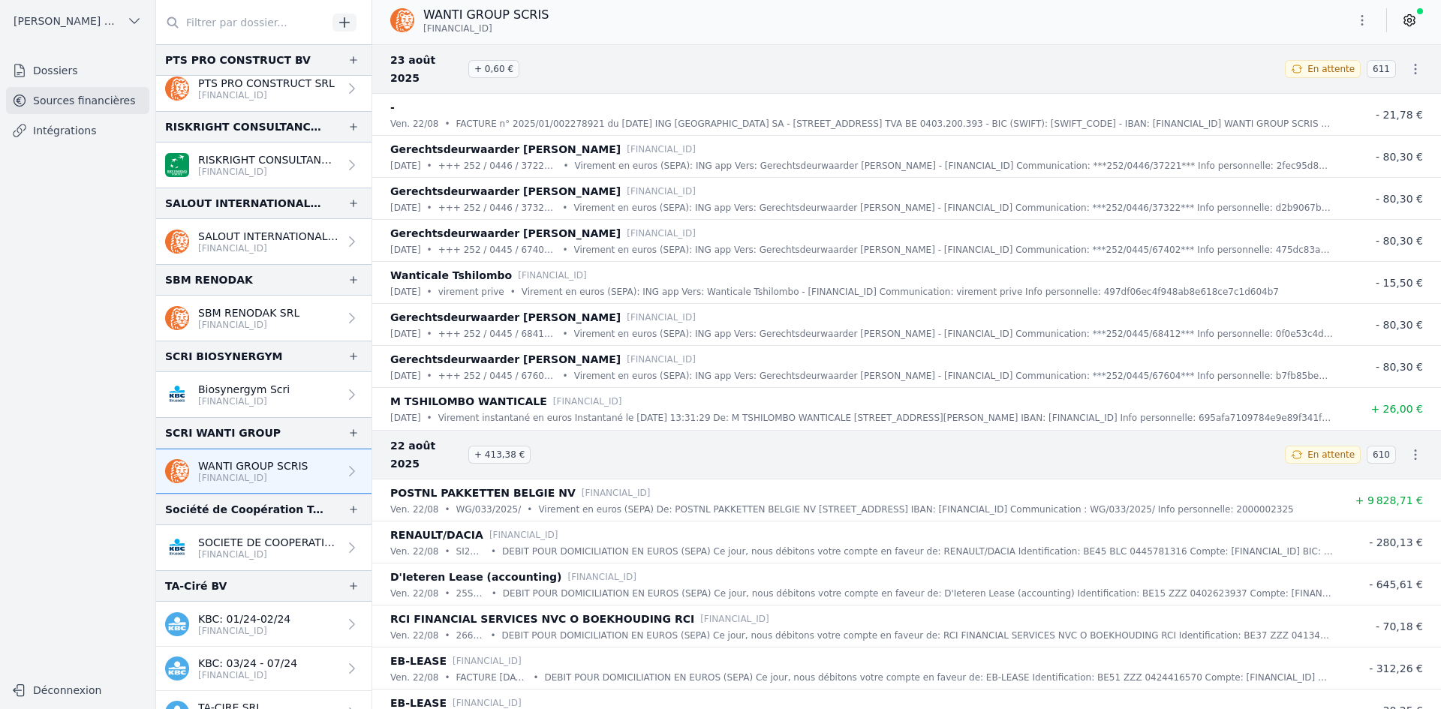
click at [214, 552] on p "[FINANCIAL_ID]" at bounding box center [268, 555] width 140 height 12
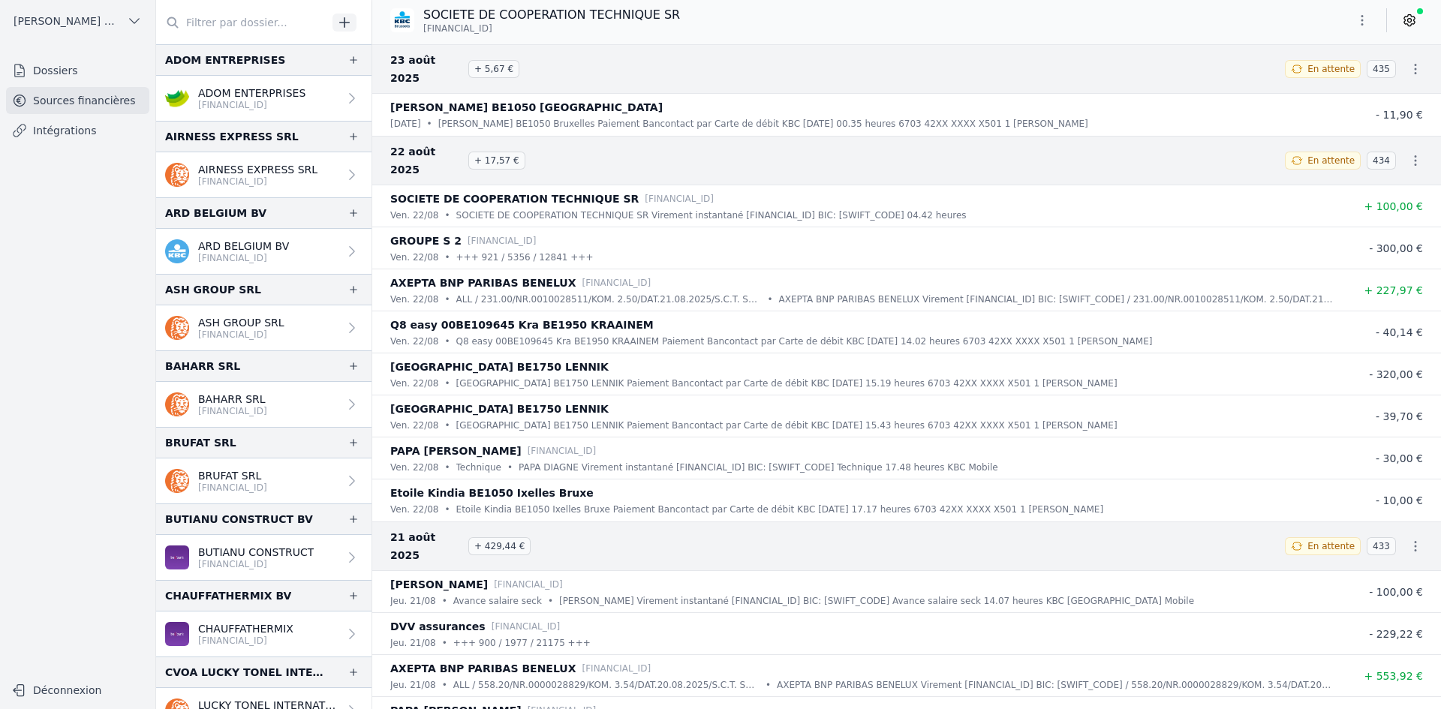
click at [256, 342] on link "ASH GROUP SRL [FINANCIAL_ID]" at bounding box center [263, 328] width 215 height 45
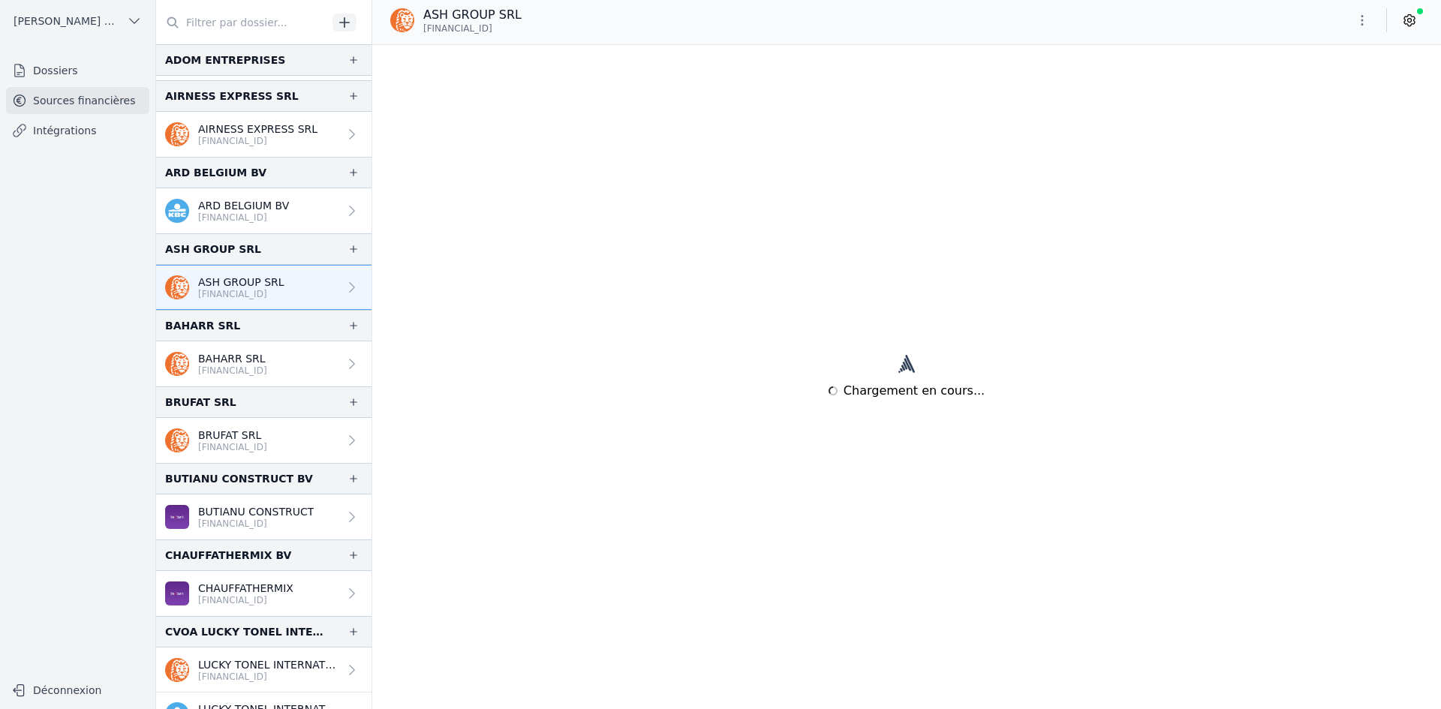
scroll to position [75, 0]
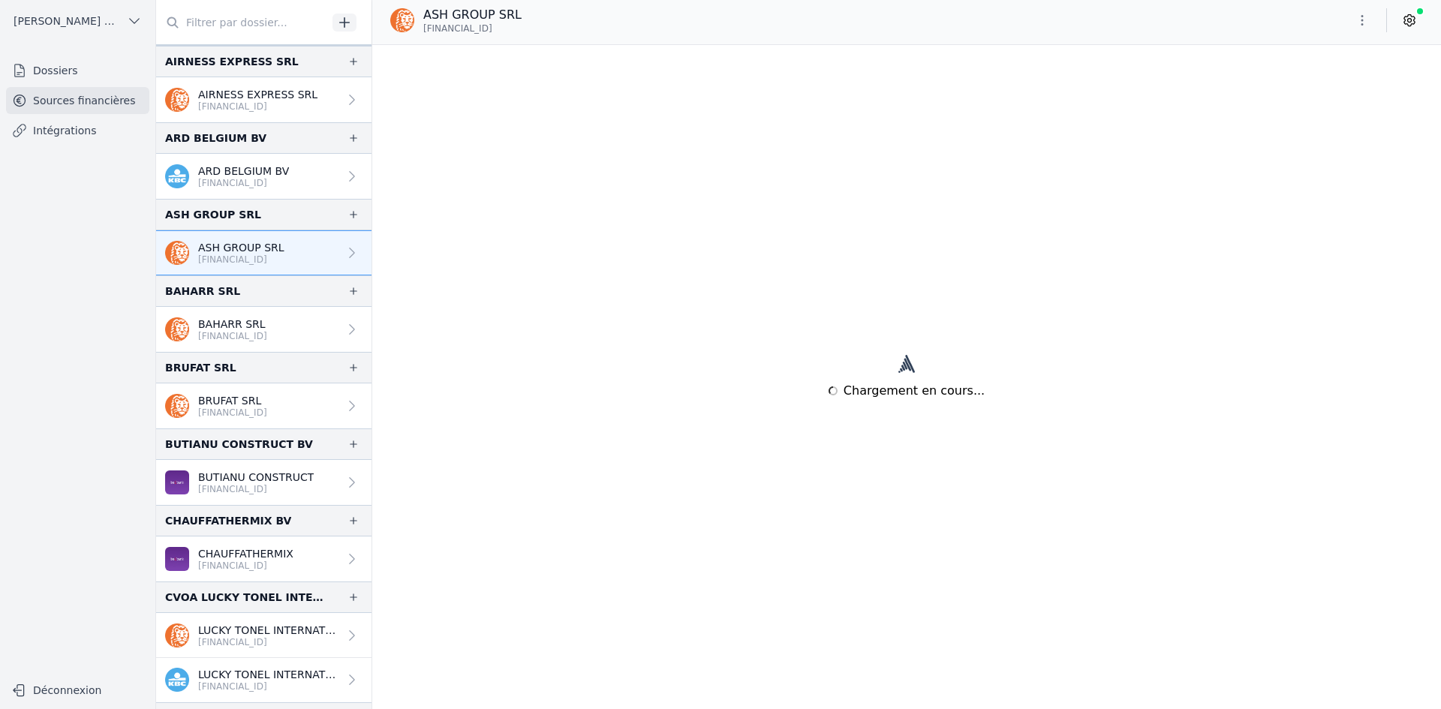
click at [209, 643] on p "[FINANCIAL_ID]" at bounding box center [268, 643] width 140 height 12
